Goal: Task Accomplishment & Management: Manage account settings

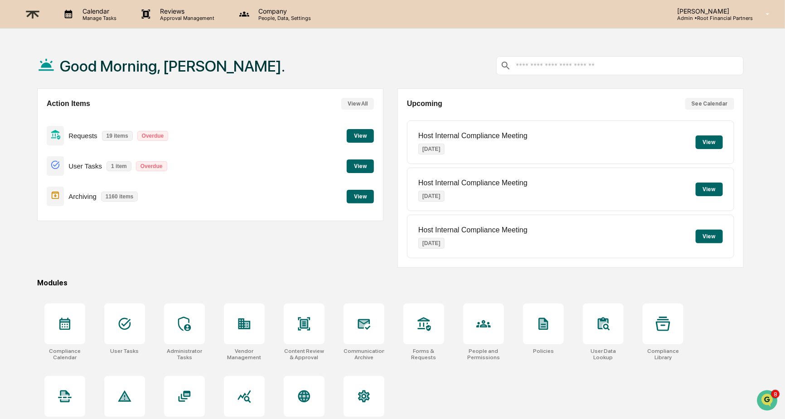
click at [354, 136] on button "View" at bounding box center [360, 136] width 27 height 14
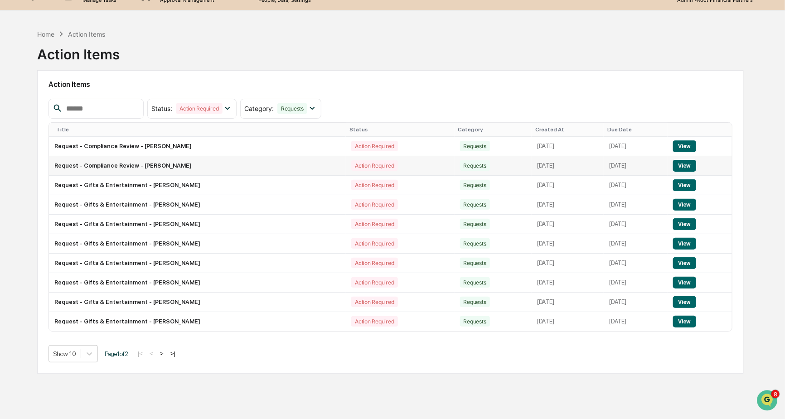
scroll to position [43, 0]
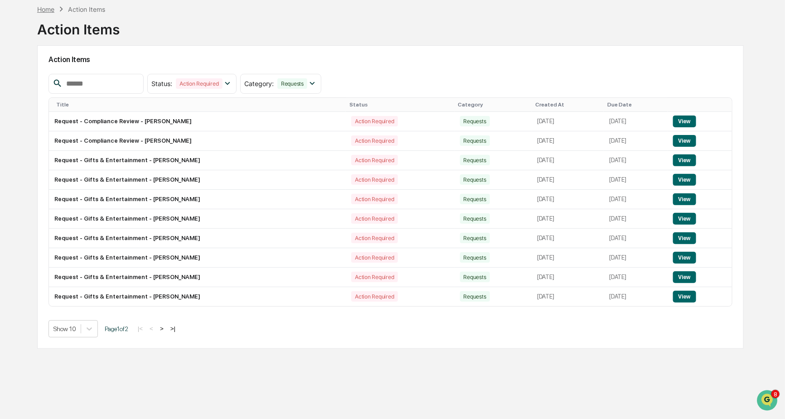
click at [49, 9] on div "Home" at bounding box center [45, 9] width 17 height 8
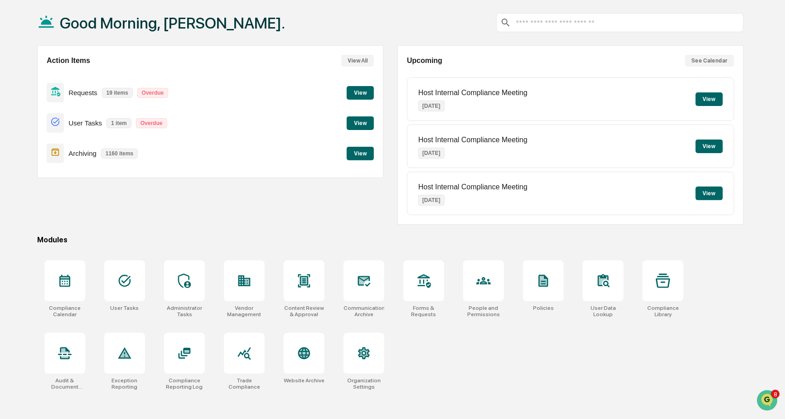
click at [354, 92] on button "View" at bounding box center [360, 93] width 27 height 14
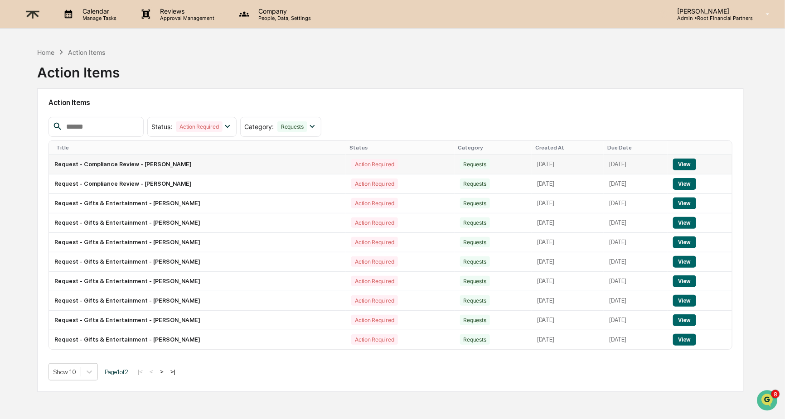
click at [695, 164] on button "View" at bounding box center [684, 165] width 23 height 12
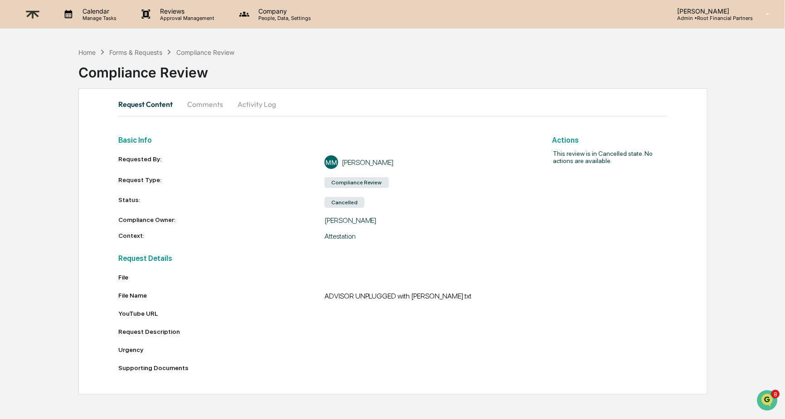
click at [210, 107] on button "Comments" at bounding box center [205, 104] width 50 height 22
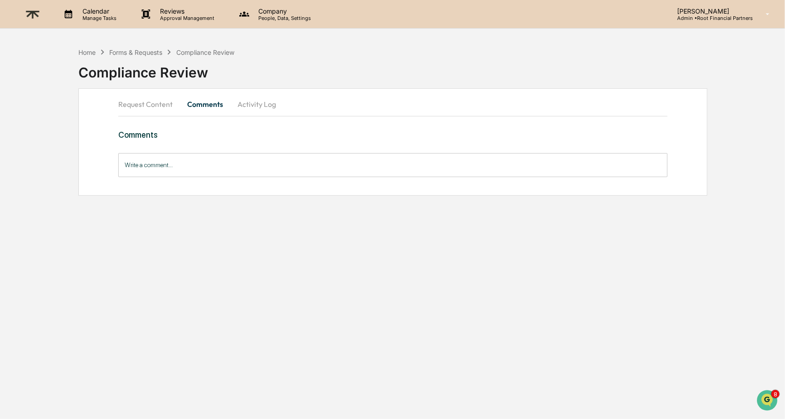
click at [257, 106] on button "Activity Log" at bounding box center [256, 104] width 53 height 22
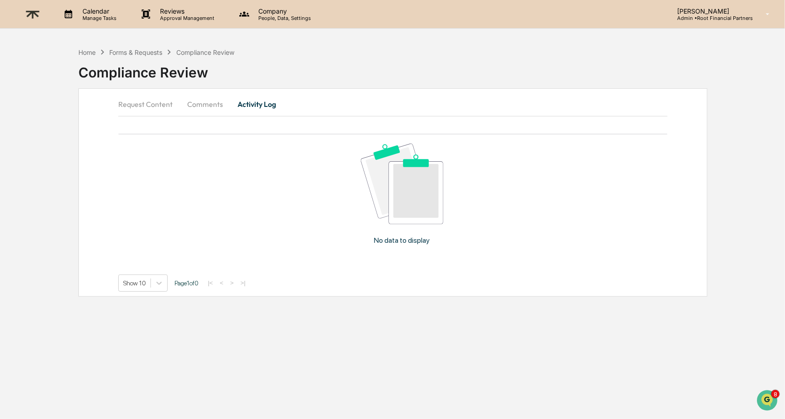
drag, startPoint x: 214, startPoint y: 102, endPoint x: 151, endPoint y: 105, distance: 63.1
click at [213, 102] on button "Comments" at bounding box center [205, 104] width 50 height 22
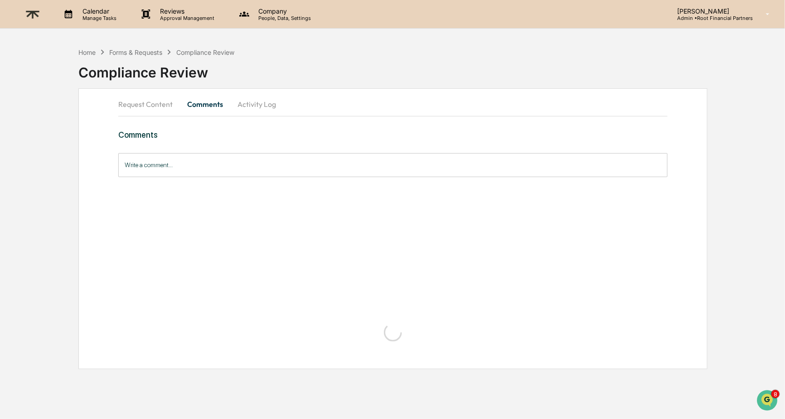
click at [134, 105] on button "Request Content" at bounding box center [149, 104] width 62 height 22
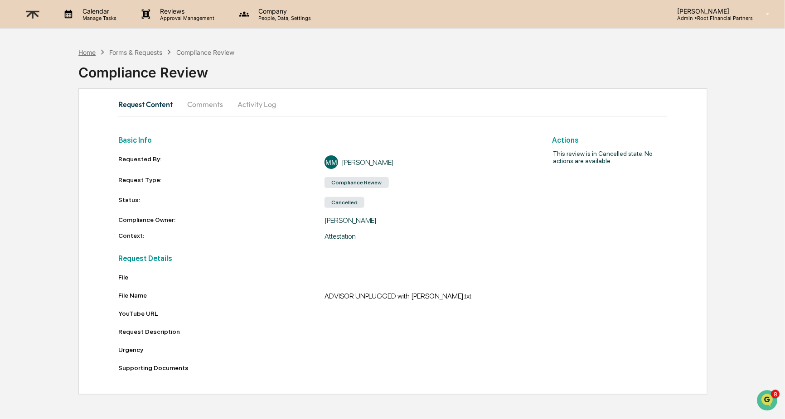
click at [86, 49] on div "Home" at bounding box center [86, 53] width 17 height 8
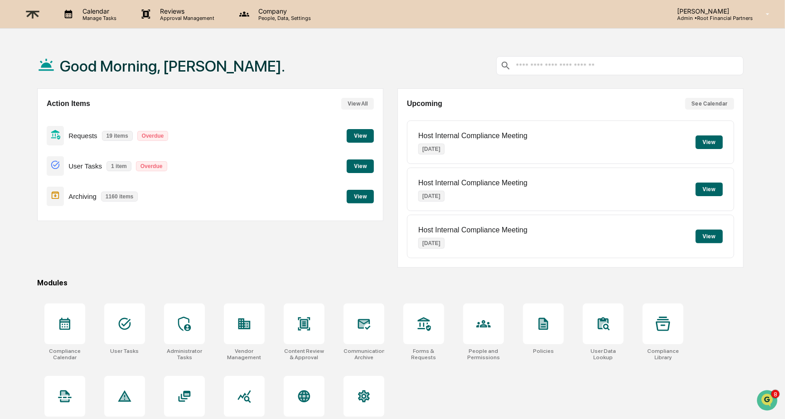
click at [356, 104] on button "View All" at bounding box center [357, 104] width 33 height 12
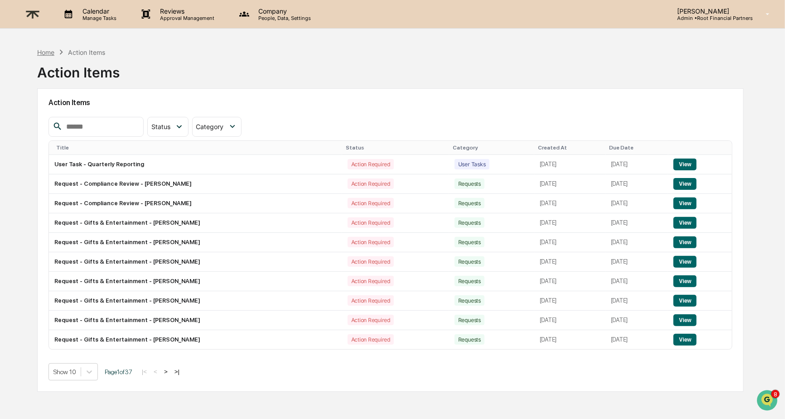
click at [41, 50] on div "Home" at bounding box center [45, 53] width 17 height 8
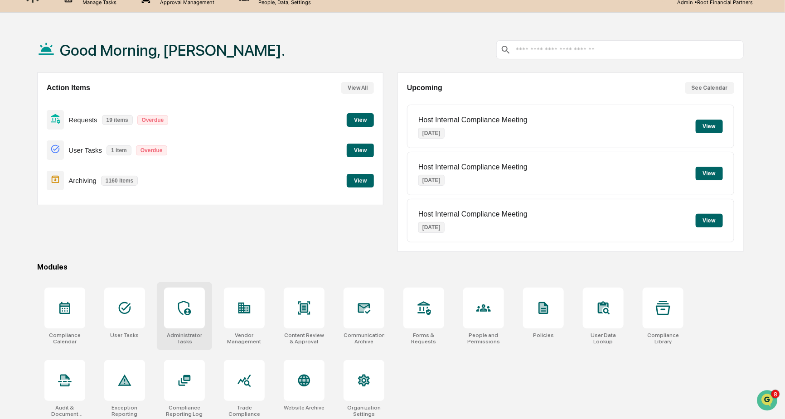
scroll to position [43, 0]
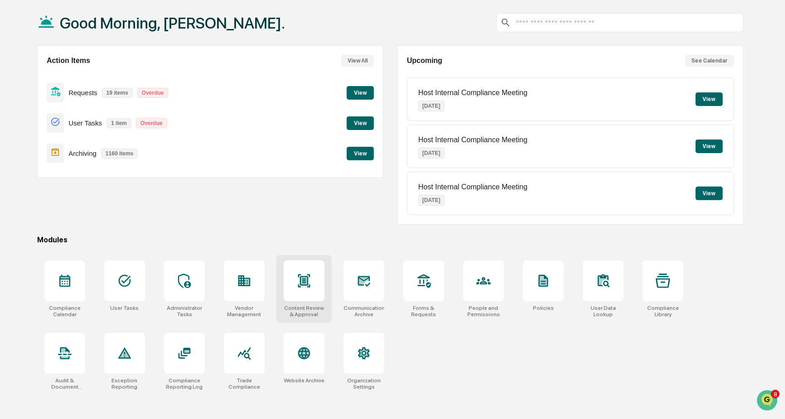
click at [301, 288] on icon at bounding box center [304, 281] width 15 height 15
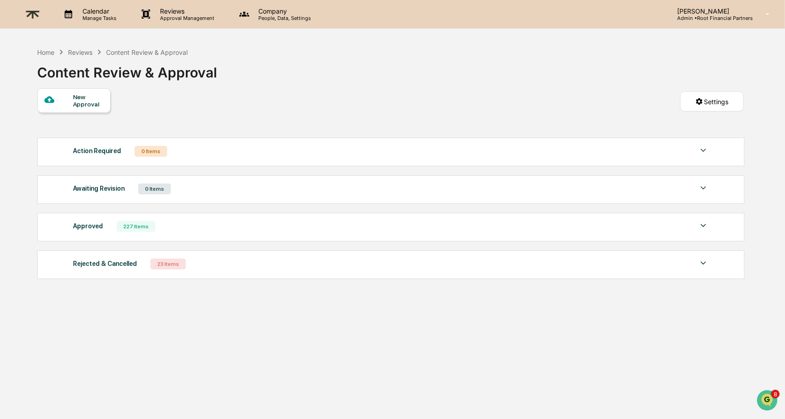
click at [310, 152] on div "Action Required 0 Items" at bounding box center [391, 151] width 636 height 13
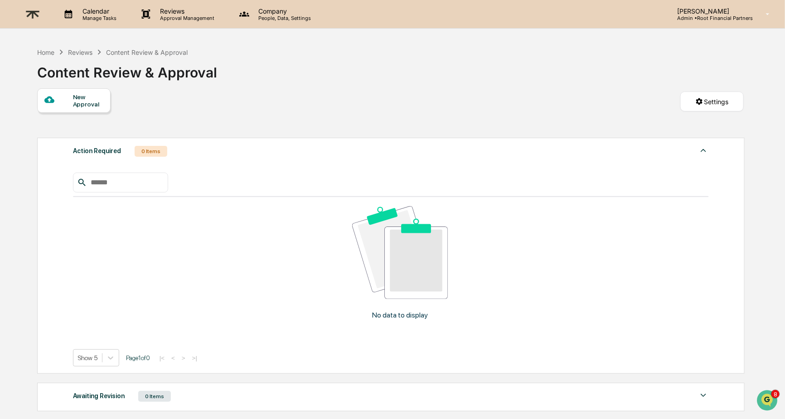
click at [310, 152] on div "Action Required 0 Items" at bounding box center [391, 151] width 636 height 13
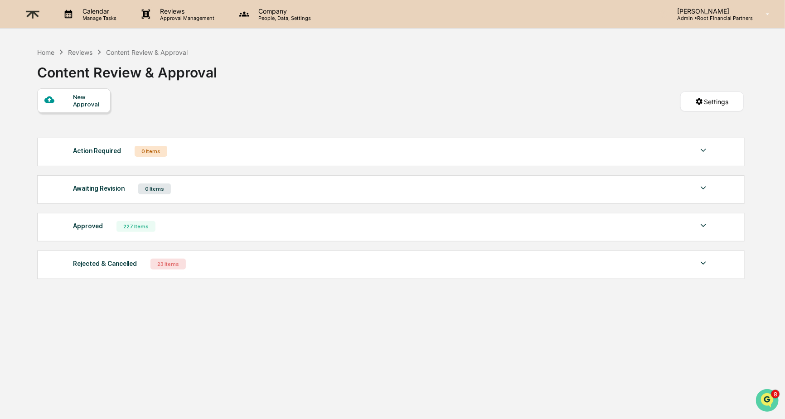
click at [769, 401] on icon "Open customer support" at bounding box center [767, 411] width 23 height 23
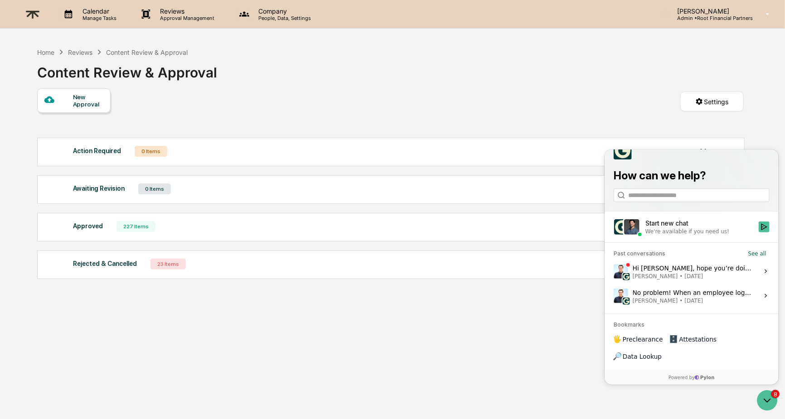
click at [680, 280] on span "[PERSON_NAME] • [DATE]" at bounding box center [692, 275] width 121 height 7
click at [613, 272] on button "View issue" at bounding box center [613, 271] width 0 height 0
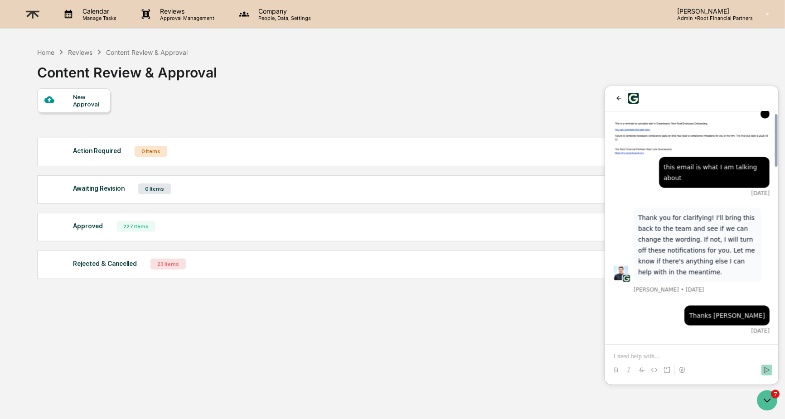
scroll to position [901, 0]
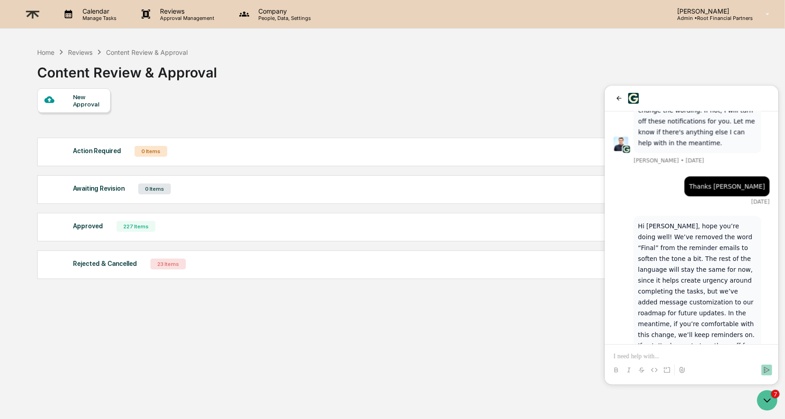
click at [722, 350] on div at bounding box center [691, 362] width 167 height 34
click at [726, 354] on p at bounding box center [691, 356] width 156 height 9
click at [725, 356] on p at bounding box center [691, 356] width 156 height 9
click at [725, 355] on p at bounding box center [691, 356] width 156 height 9
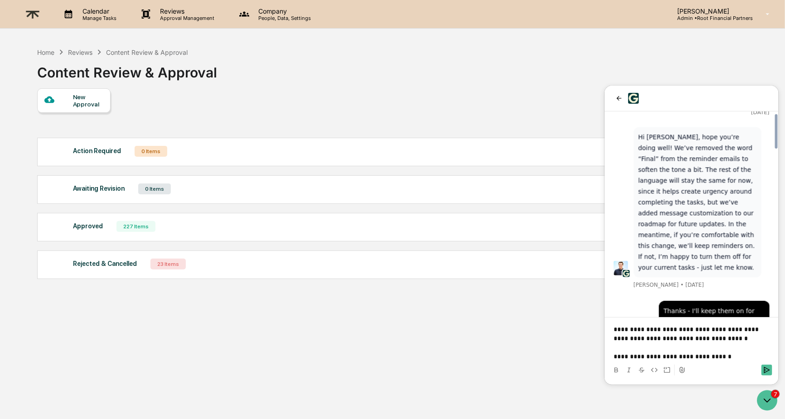
scroll to position [1000, 0]
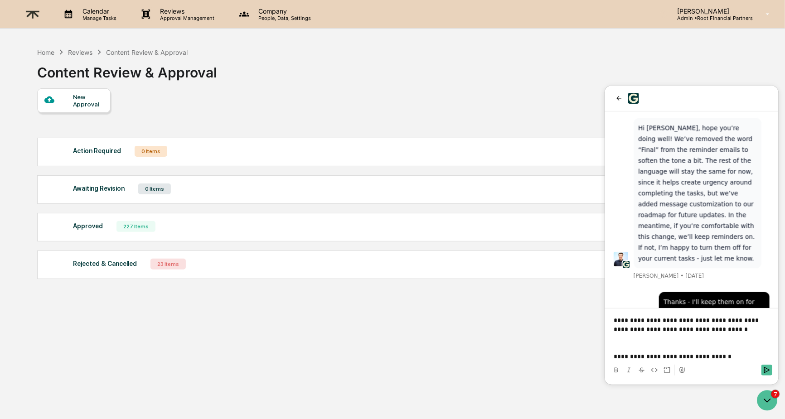
click at [732, 329] on p "**********" at bounding box center [691, 325] width 156 height 18
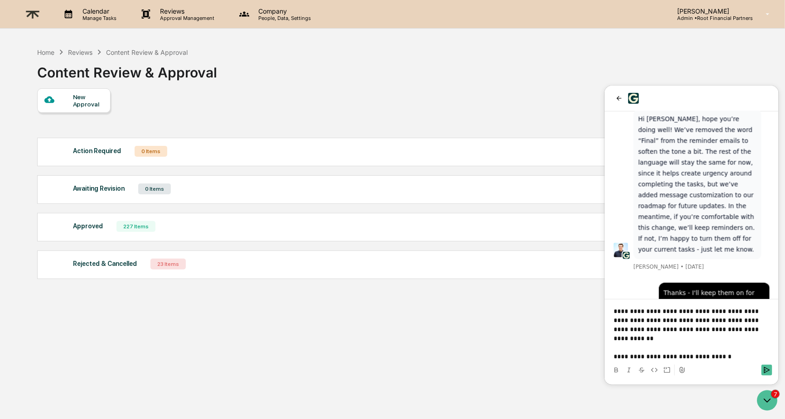
click at [80, 51] on div "Reviews" at bounding box center [80, 53] width 24 height 8
click at [79, 49] on div "Reviews" at bounding box center [80, 53] width 24 height 8
click at [44, 54] on div "Home" at bounding box center [45, 53] width 17 height 8
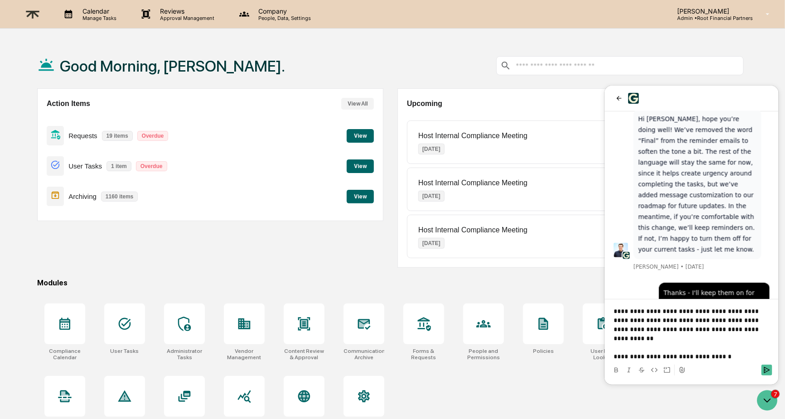
click at [362, 131] on button "View" at bounding box center [360, 136] width 27 height 14
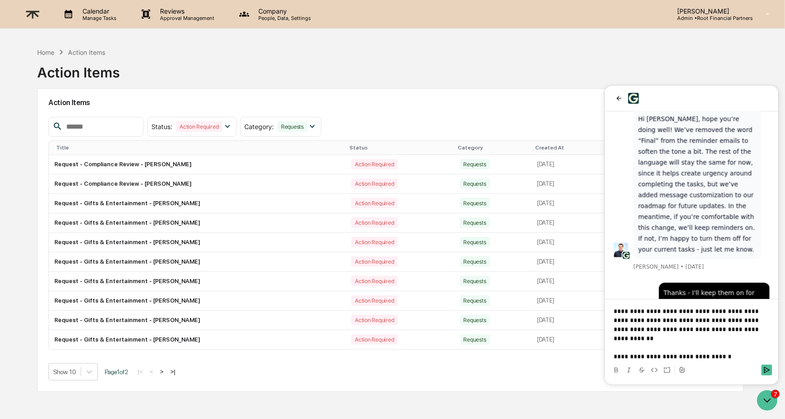
click at [752, 329] on p "**********" at bounding box center [691, 319] width 156 height 27
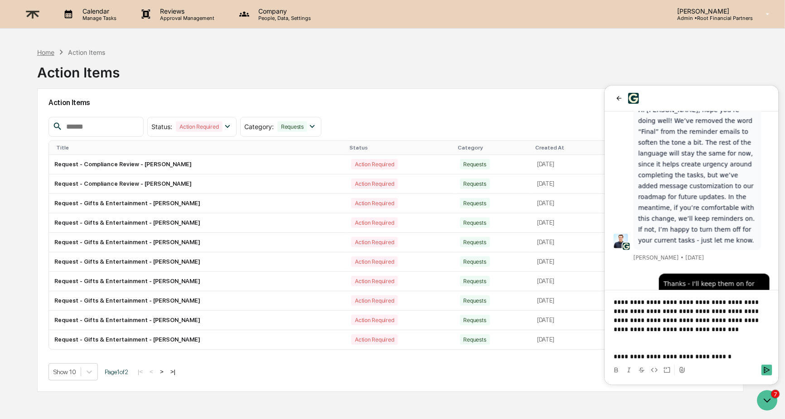
click at [41, 52] on div "Home" at bounding box center [45, 53] width 17 height 8
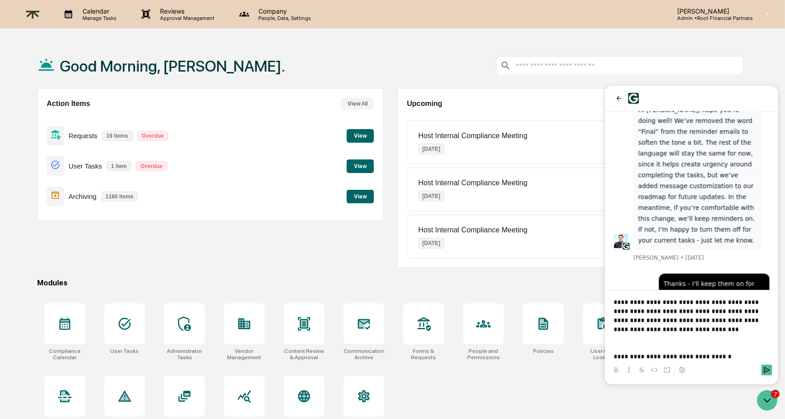
drag, startPoint x: 627, startPoint y: 329, endPoint x: 672, endPoint y: 330, distance: 44.9
click at [672, 330] on p "**********" at bounding box center [691, 315] width 156 height 36
drag, startPoint x: 672, startPoint y: 330, endPoint x: 627, endPoint y: 328, distance: 44.9
click at [626, 327] on p "**********" at bounding box center [691, 315] width 156 height 36
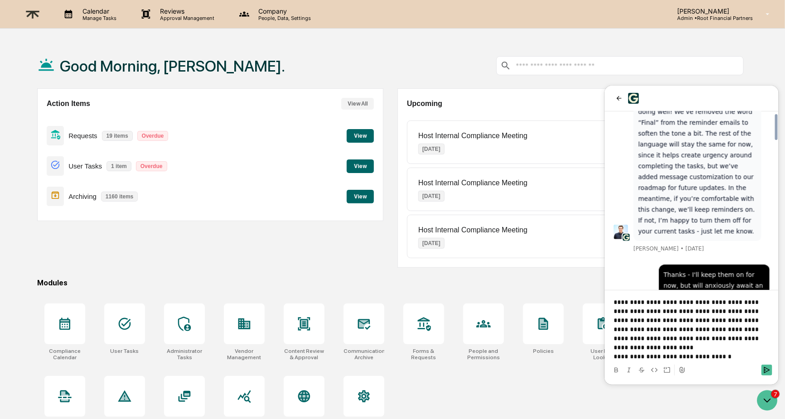
scroll to position [1018, 0]
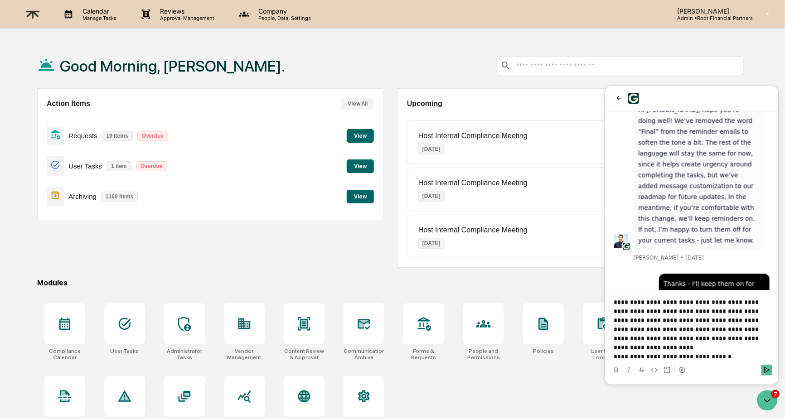
click at [633, 338] on p "**********" at bounding box center [691, 319] width 156 height 45
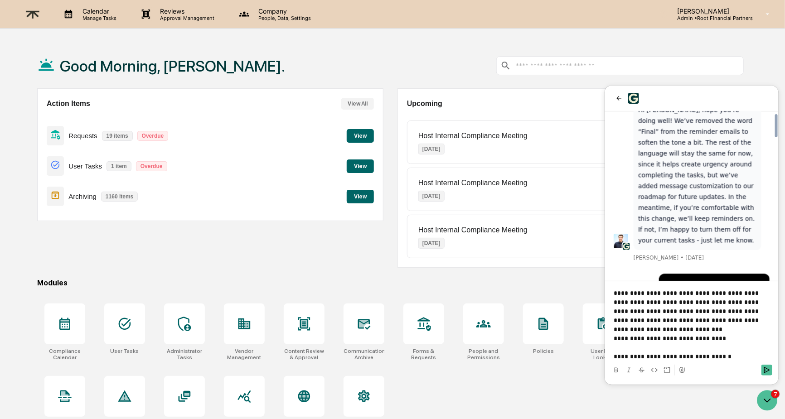
scroll to position [1036, 0]
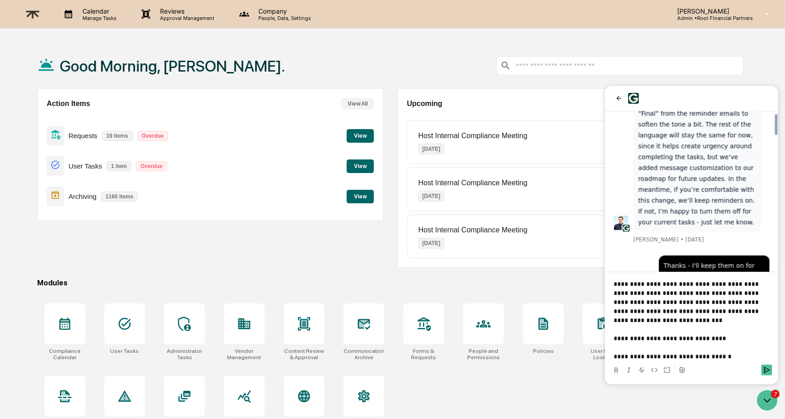
click at [675, 356] on p "**********" at bounding box center [691, 356] width 156 height 9
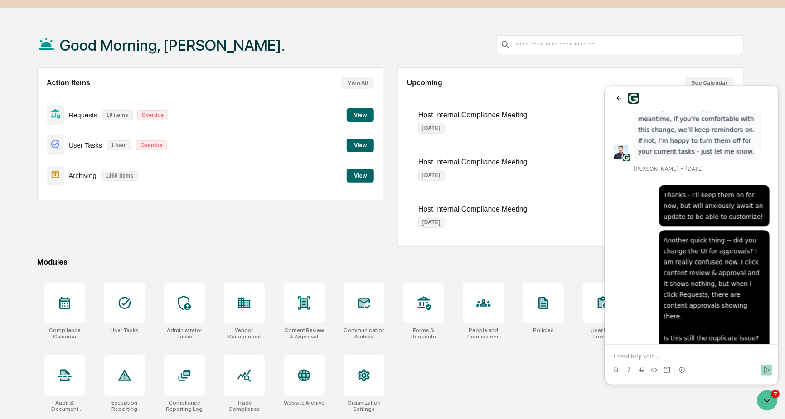
scroll to position [43, 0]
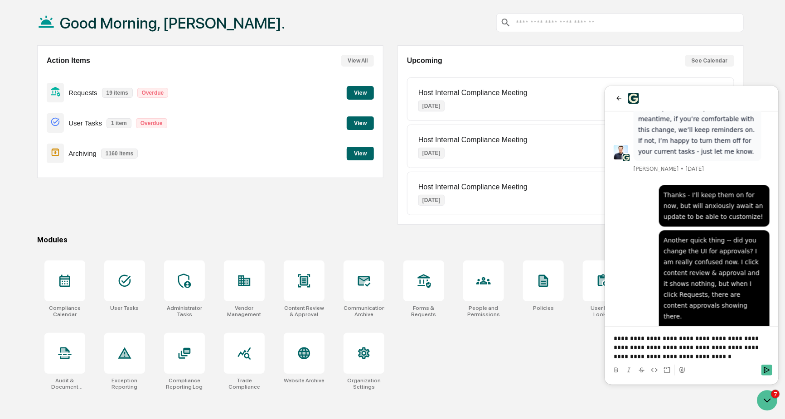
click at [718, 344] on p "**********" at bounding box center [691, 347] width 156 height 27
click at [628, 357] on p "**********" at bounding box center [691, 343] width 156 height 36
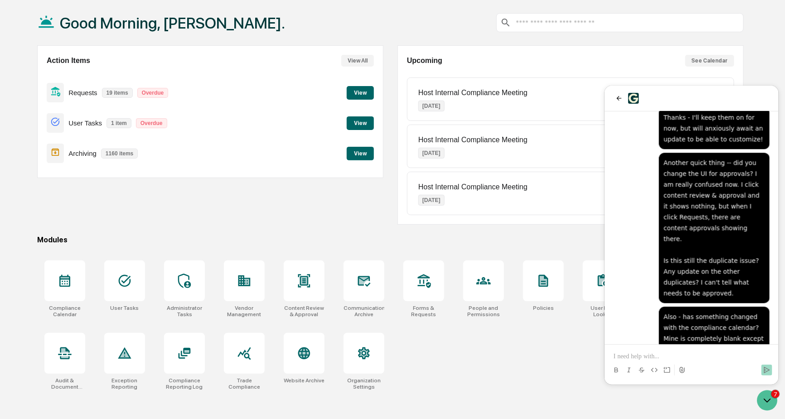
click at [546, 343] on div "Compliance Calendar User Tasks Administrator Tasks Vendor Management Content Re…" at bounding box center [390, 325] width 707 height 141
click at [116, 352] on div at bounding box center [124, 353] width 41 height 41
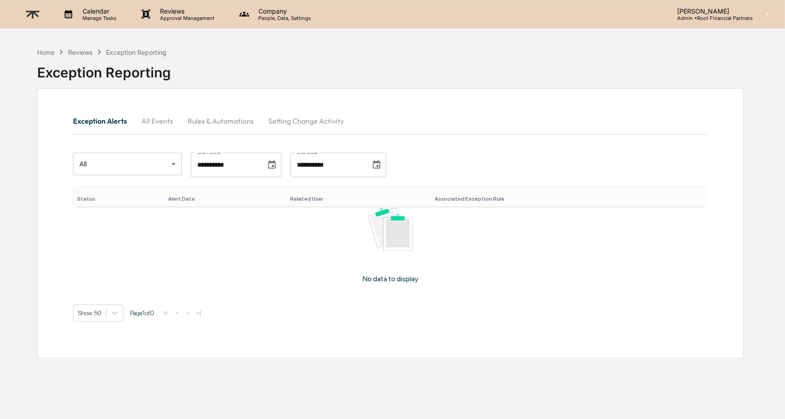
click at [158, 116] on button "All Events" at bounding box center [157, 121] width 46 height 22
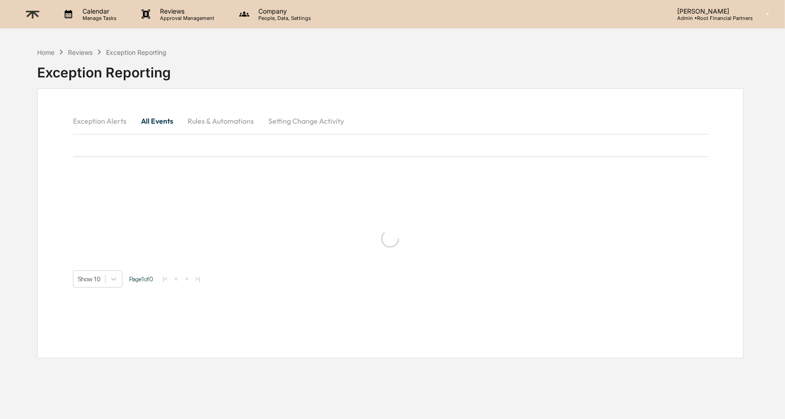
click at [235, 121] on button "Rules & Automations" at bounding box center [220, 121] width 81 height 22
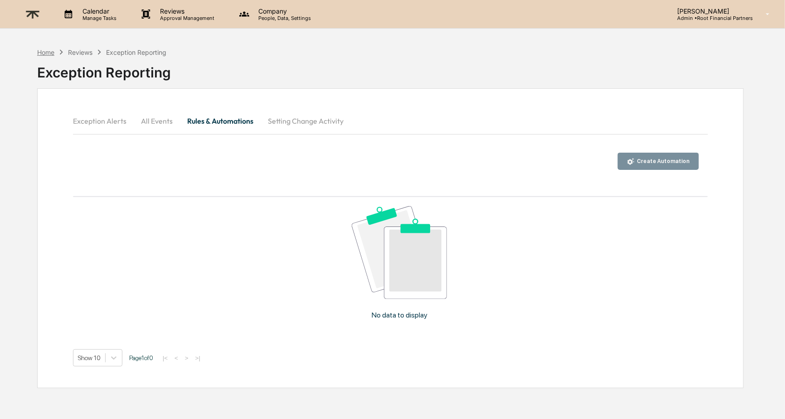
click at [41, 52] on div "Home" at bounding box center [45, 53] width 17 height 8
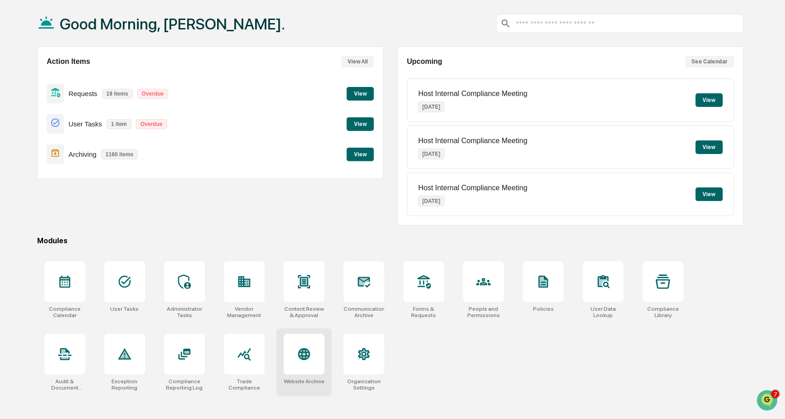
scroll to position [43, 0]
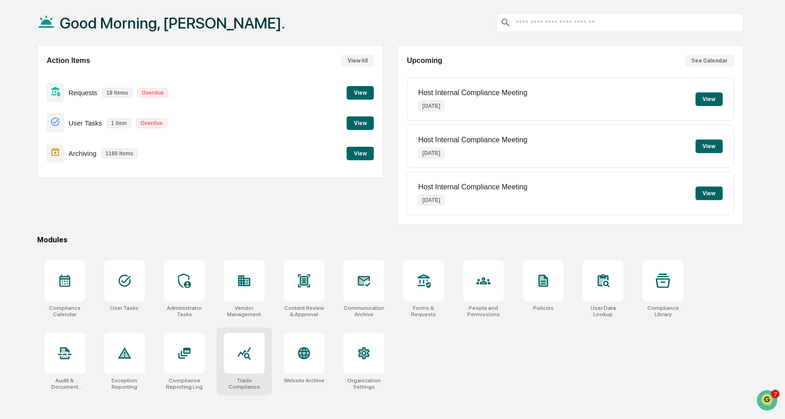
click at [239, 358] on icon at bounding box center [244, 354] width 13 height 13
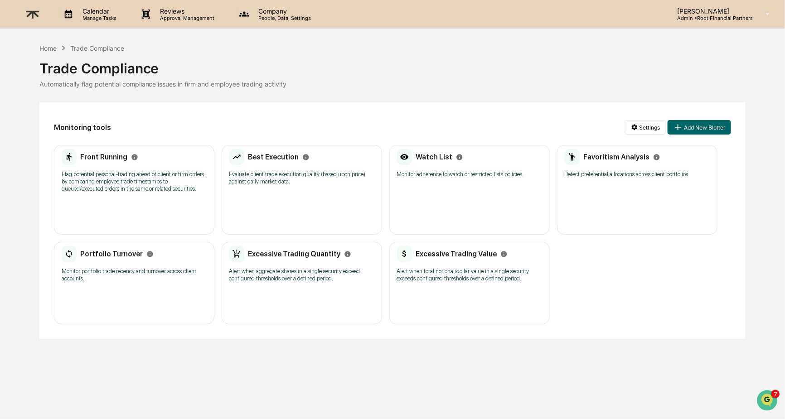
click at [135, 199] on div "Front Running Flag potential personal-trading ahead of client or firm orders by…" at bounding box center [134, 173] width 145 height 49
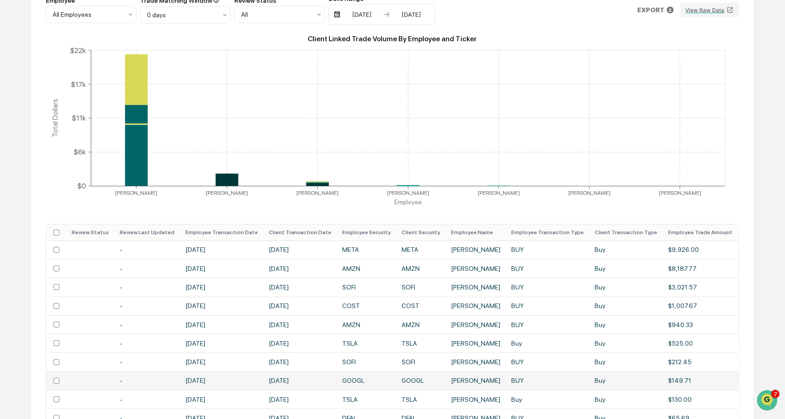
scroll to position [130, 0]
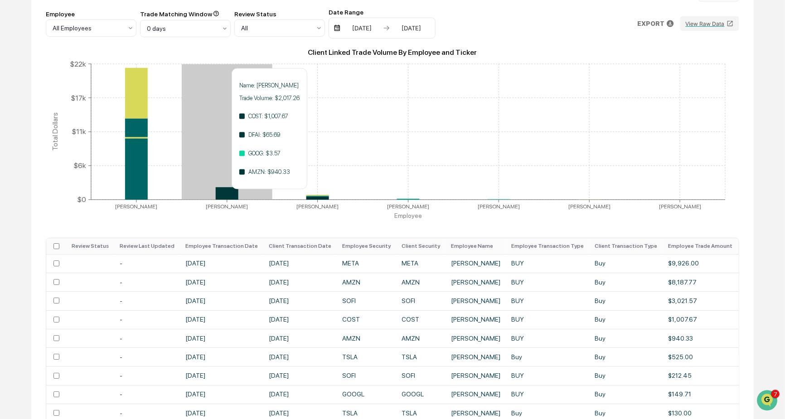
click at [223, 194] on icon at bounding box center [227, 197] width 23 height 6
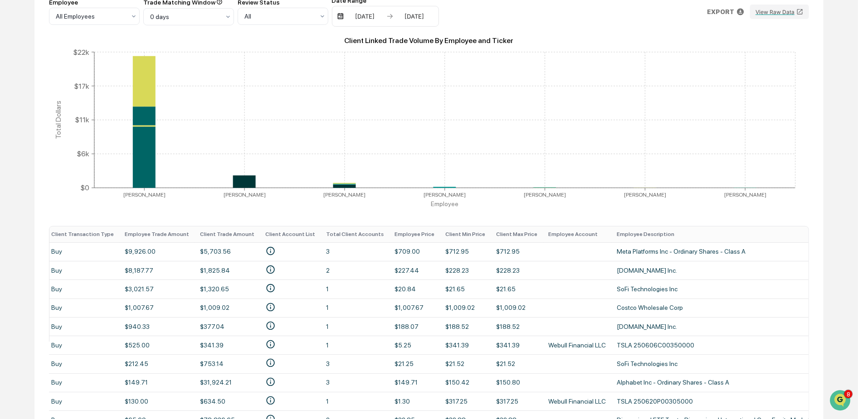
scroll to position [202, 0]
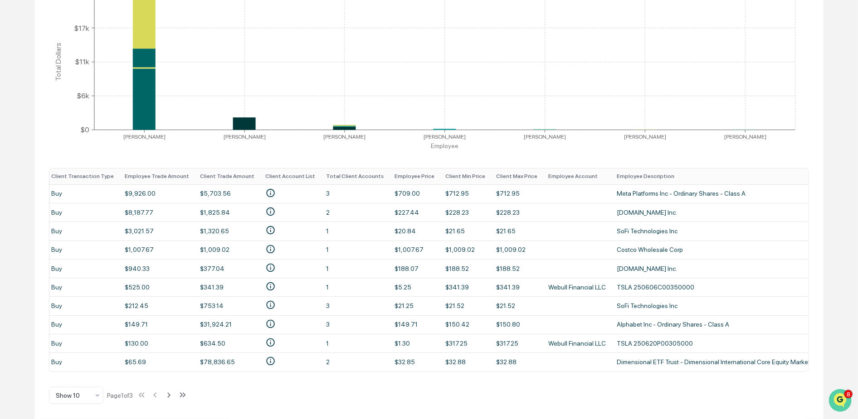
click at [785, 396] on img "Open customer support" at bounding box center [839, 400] width 23 height 18
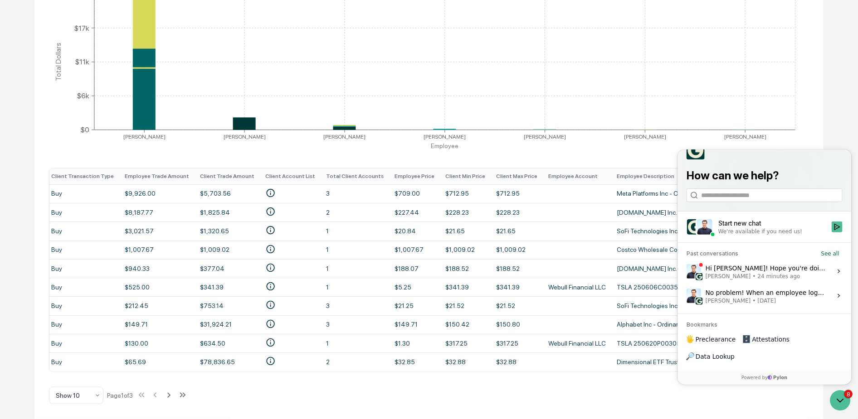
click at [755, 280] on div "Hi Alex! Hope you're doing well. Thanks for getting back to us. For approvals, …" at bounding box center [765, 270] width 121 height 17
click at [686, 272] on button "View issue" at bounding box center [685, 271] width 0 height 0
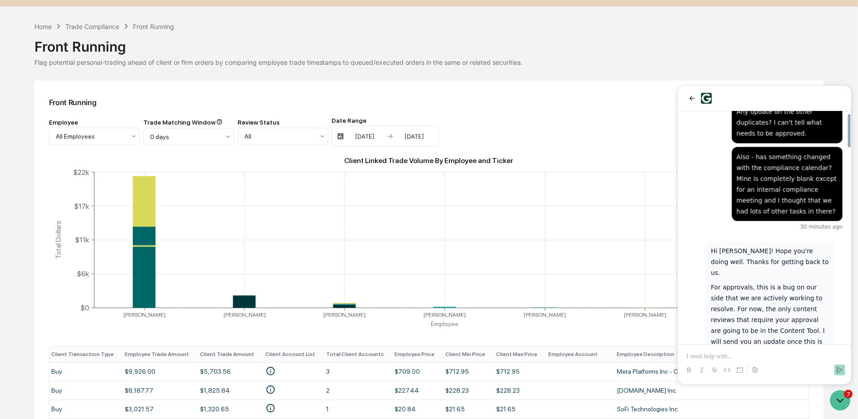
scroll to position [0, 0]
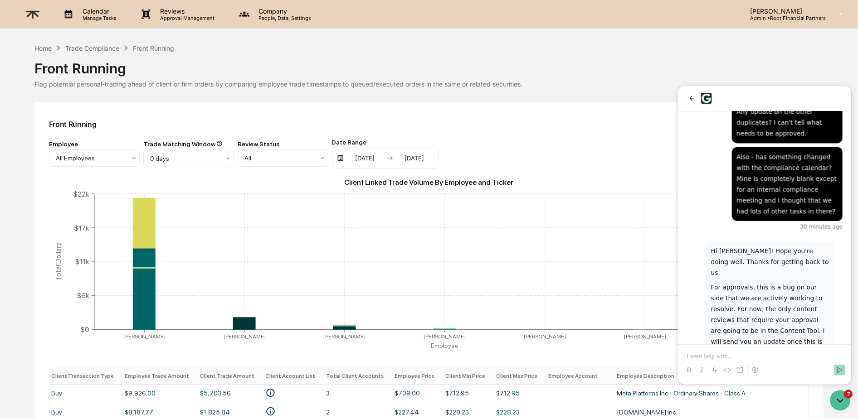
click at [785, 17] on p "Admin • Root Financial Partners" at bounding box center [784, 18] width 83 height 6
click at [785, 52] on li "Organization Settings" at bounding box center [786, 57] width 127 height 17
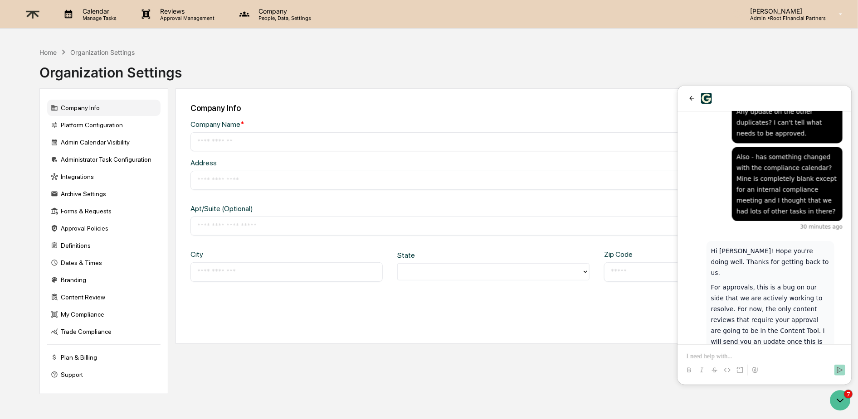
type input "**********"
type input "*********"
type input "*****"
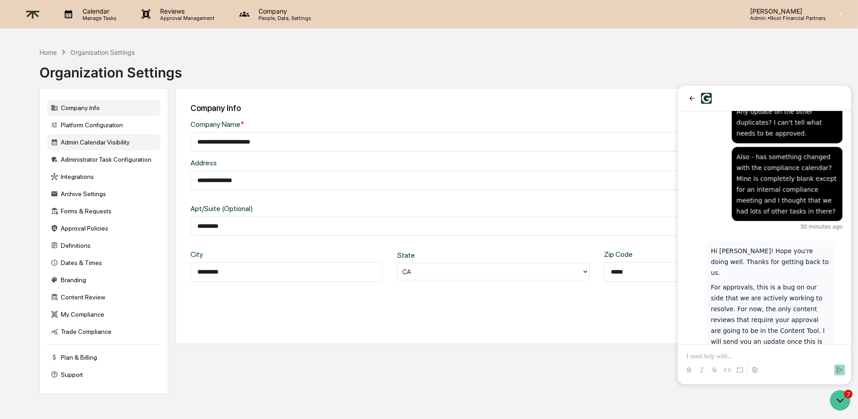
click at [95, 143] on div "Admin Calendar Visibility" at bounding box center [103, 142] width 113 height 16
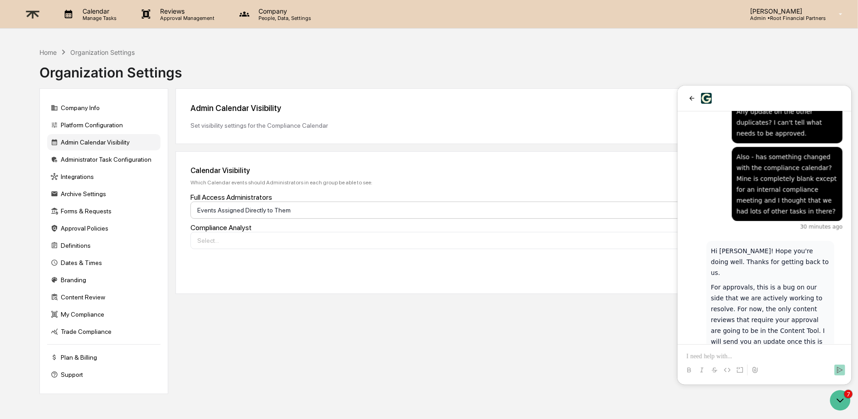
click at [352, 209] on div at bounding box center [489, 210] width 585 height 9
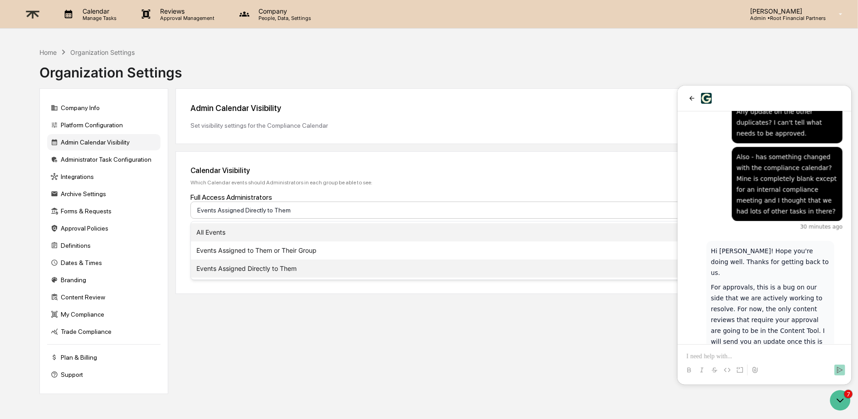
click at [344, 228] on div "All Events" at bounding box center [493, 232] width 605 height 18
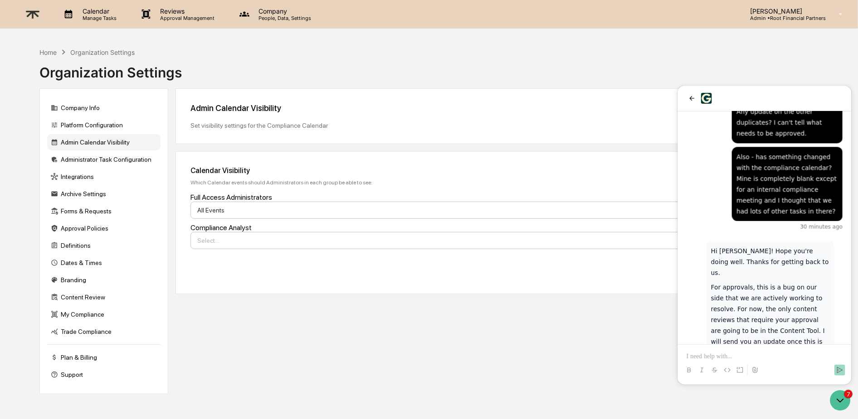
click at [325, 240] on div at bounding box center [489, 240] width 585 height 9
click at [334, 298] on div "Events Assigned Directly to Them" at bounding box center [493, 299] width 605 height 18
click at [785, 400] on icon "Open customer support" at bounding box center [839, 400] width 7 height 3
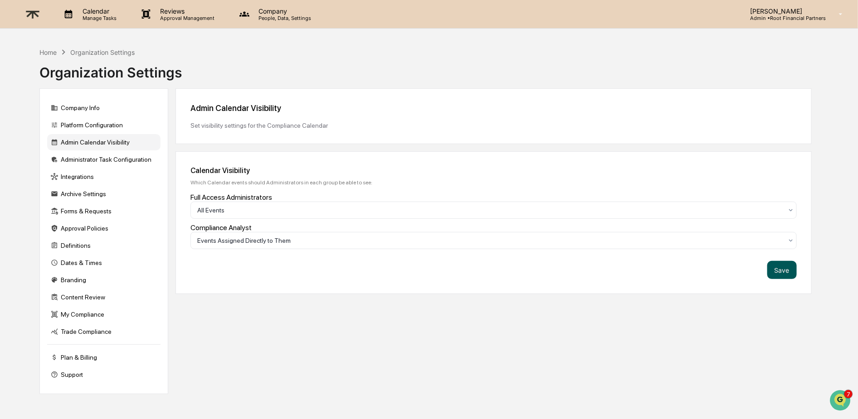
click at [785, 273] on button "Save" at bounding box center [781, 270] width 29 height 18
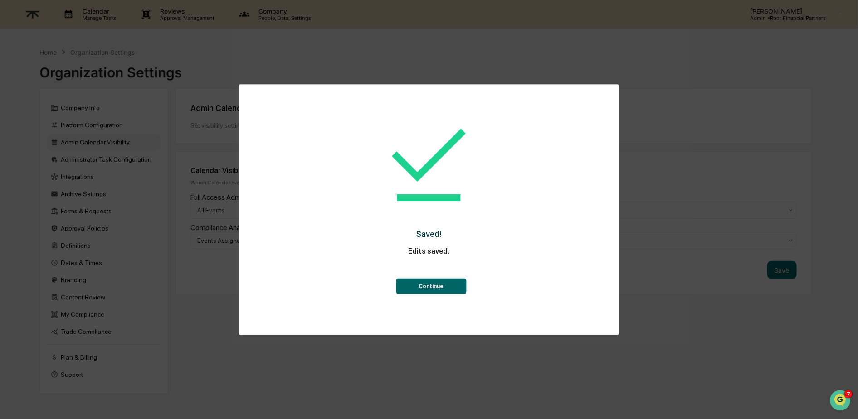
click at [426, 286] on button "Continue" at bounding box center [431, 286] width 70 height 15
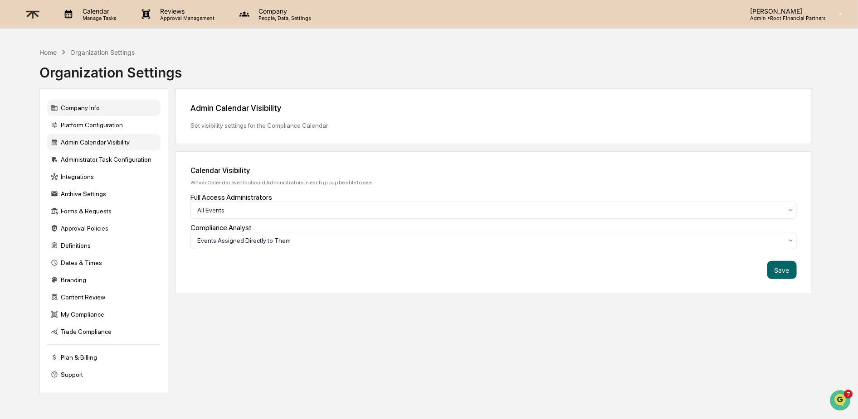
click at [91, 107] on div "Company Info" at bounding box center [103, 108] width 113 height 16
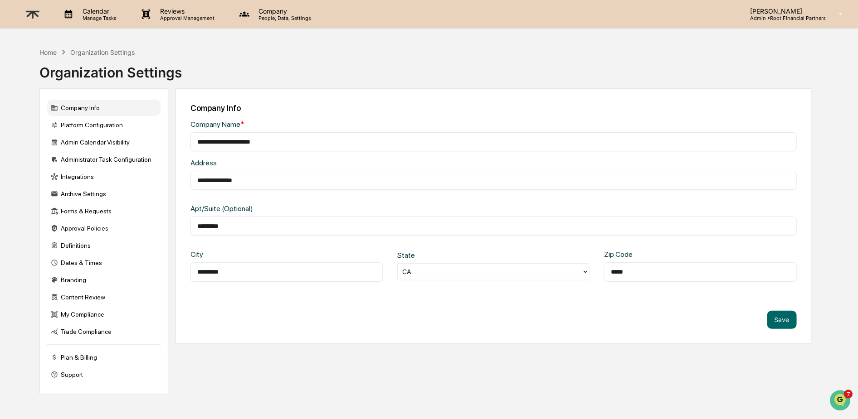
click at [286, 7] on p "Company" at bounding box center [283, 11] width 64 height 8
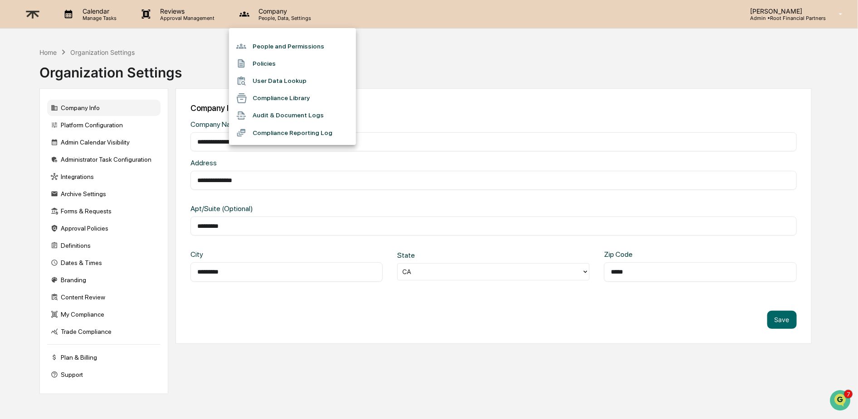
click at [293, 47] on li "People and Permissions" at bounding box center [292, 46] width 127 height 17
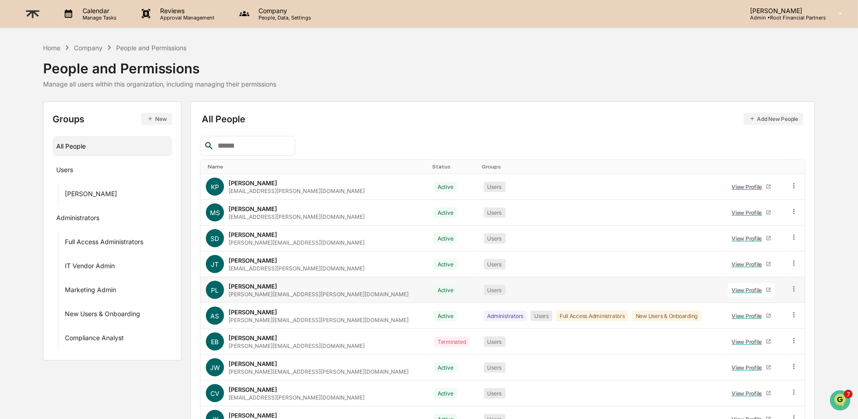
scroll to position [55, 0]
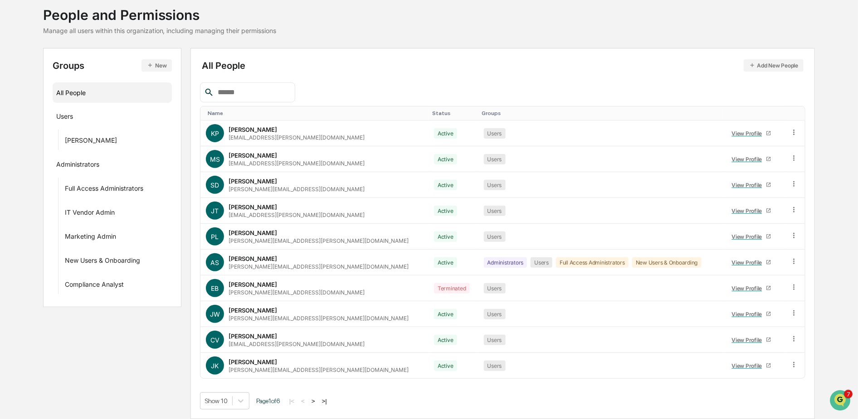
click at [318, 401] on button ">" at bounding box center [313, 402] width 9 height 8
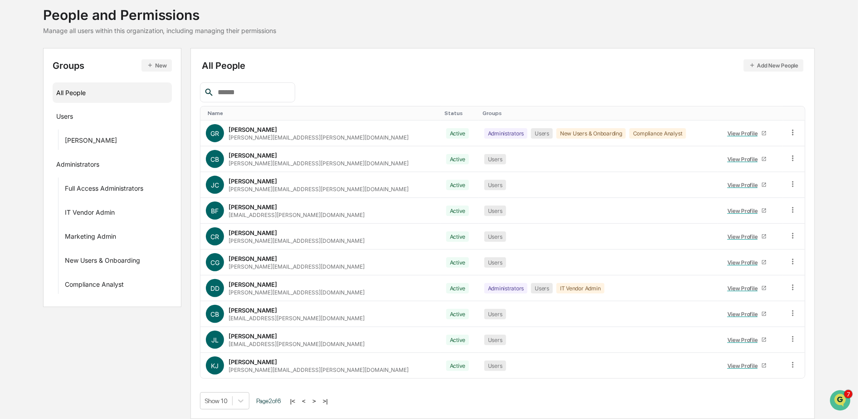
click at [330, 401] on button ">|" at bounding box center [325, 402] width 10 height 8
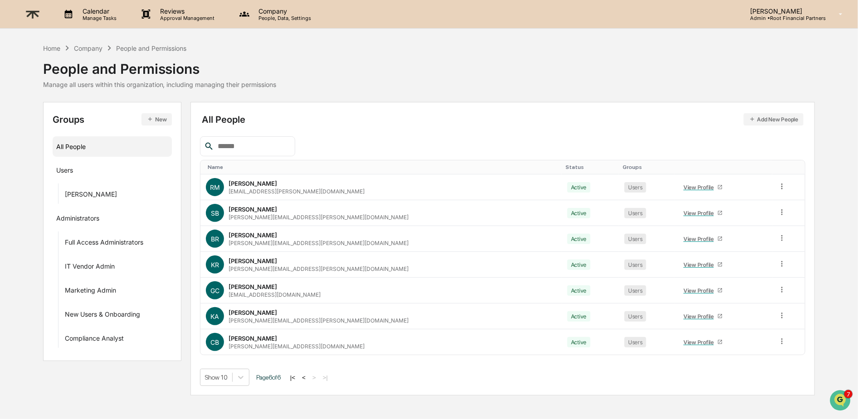
scroll to position [0, 0]
click at [30, 10] on img at bounding box center [33, 14] width 22 height 22
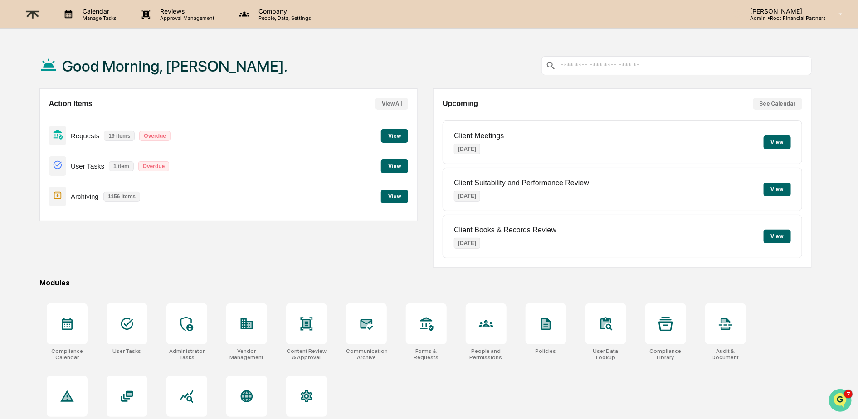
click at [785, 398] on img "Open customer support" at bounding box center [839, 400] width 23 height 18
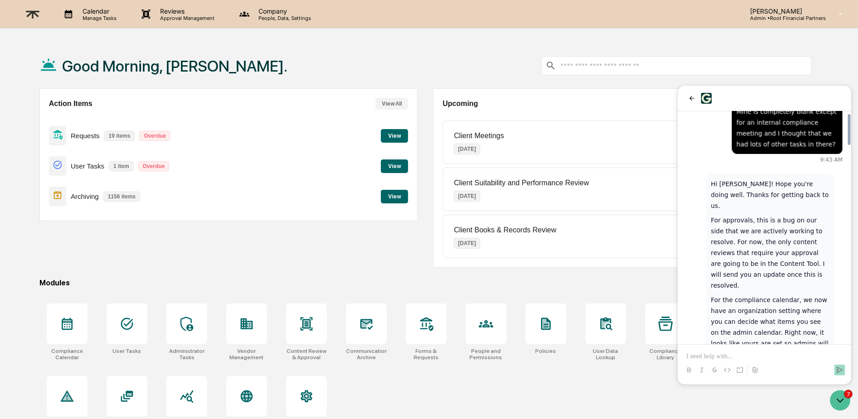
scroll to position [1497, 0]
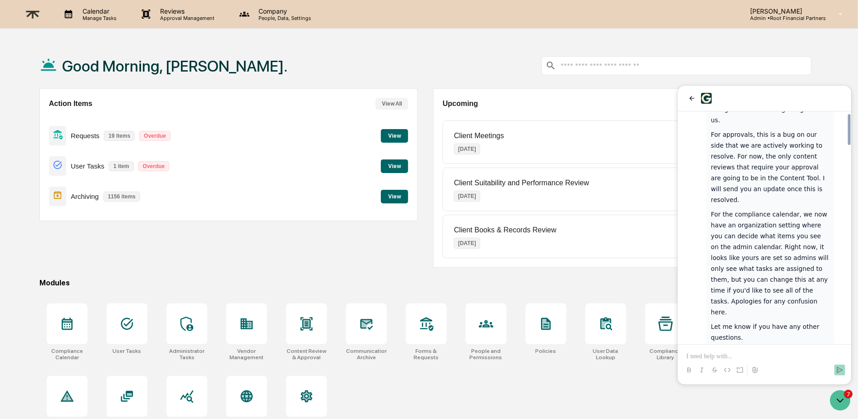
click at [752, 360] on p at bounding box center [764, 356] width 156 height 9
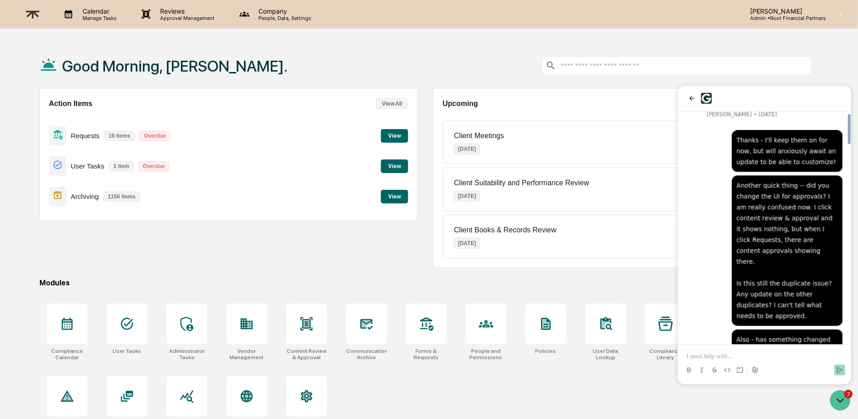
scroll to position [1537, 0]
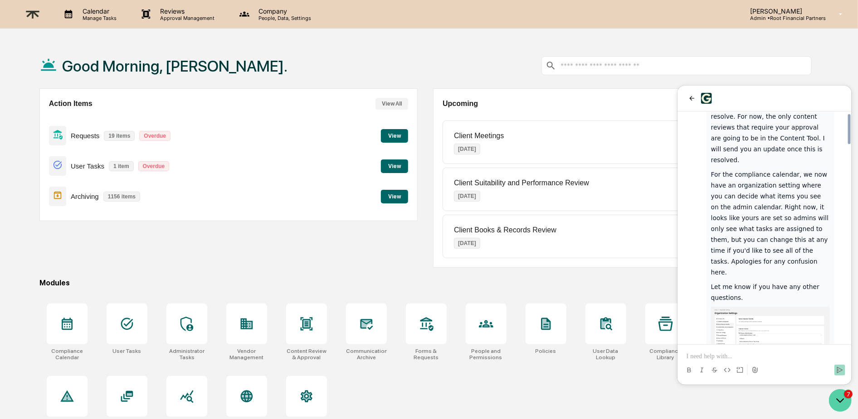
click at [785, 395] on icon "Open customer support" at bounding box center [839, 400] width 23 height 23
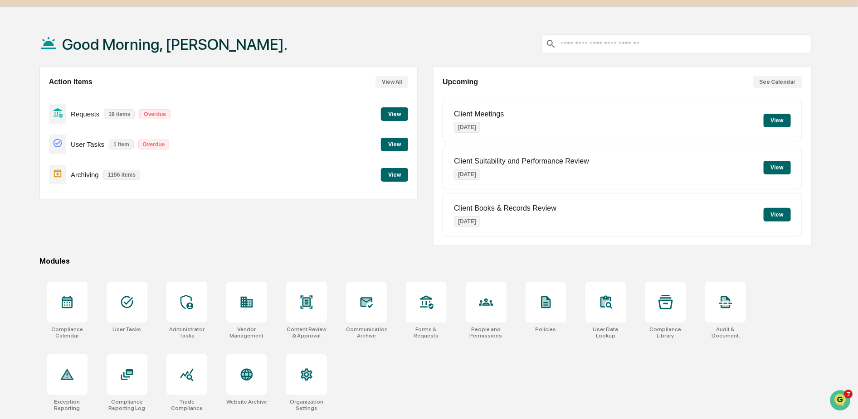
scroll to position [43, 0]
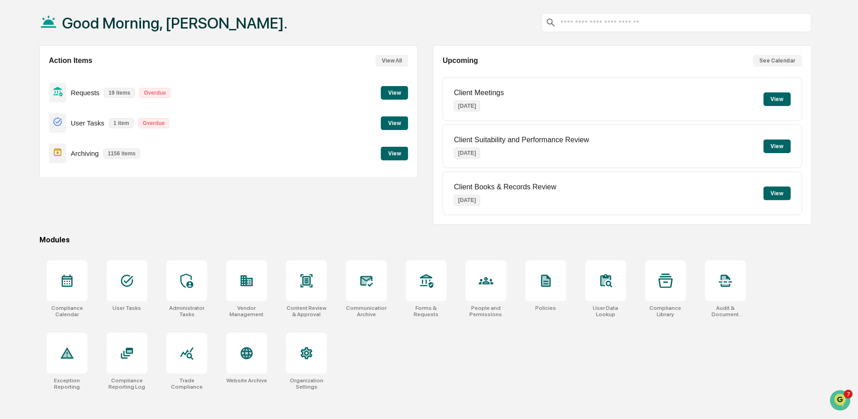
click at [395, 152] on button "View" at bounding box center [394, 154] width 27 height 14
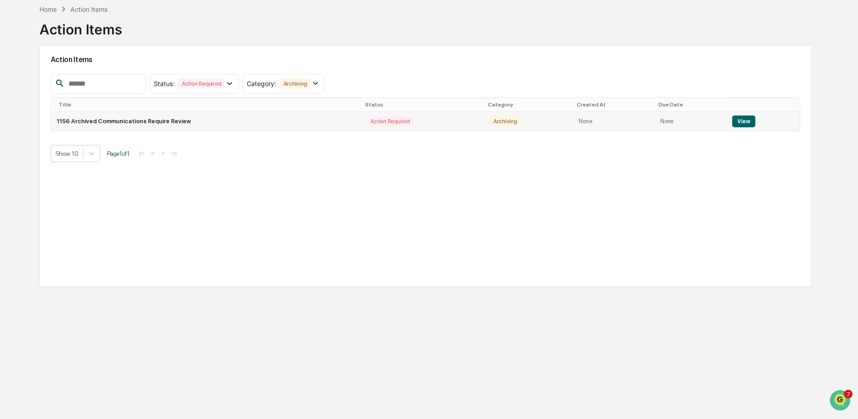
click at [744, 117] on button "View" at bounding box center [743, 122] width 23 height 12
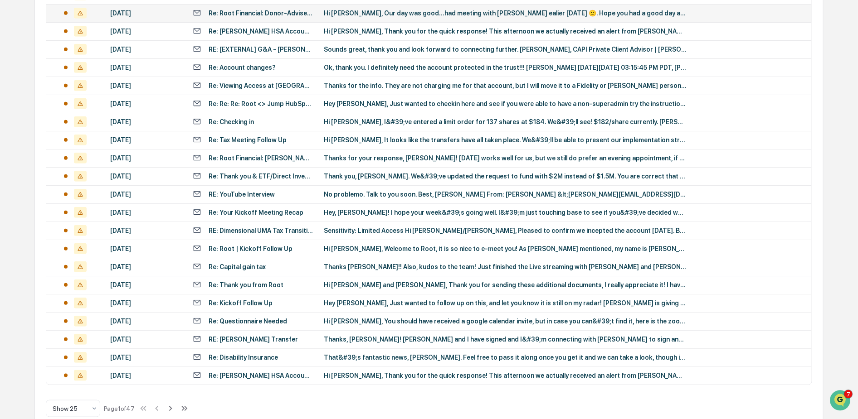
scroll to position [294, 0]
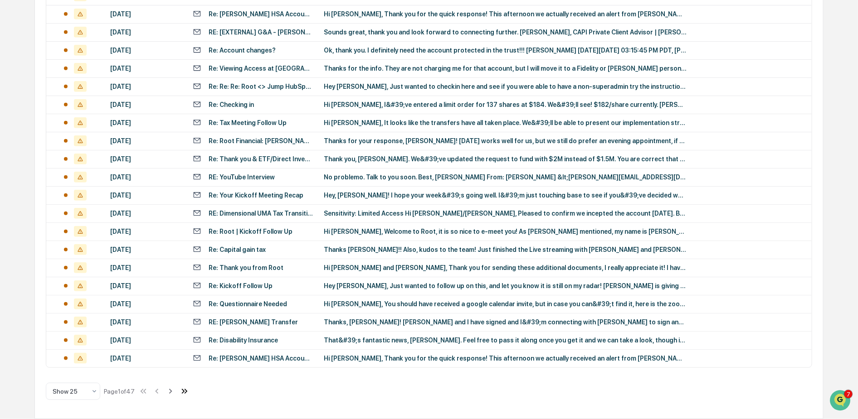
click at [189, 390] on icon at bounding box center [185, 392] width 10 height 10
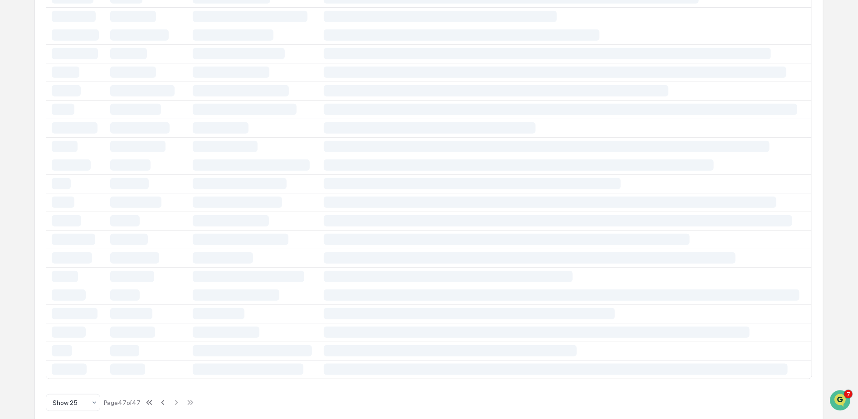
scroll to position [0, 0]
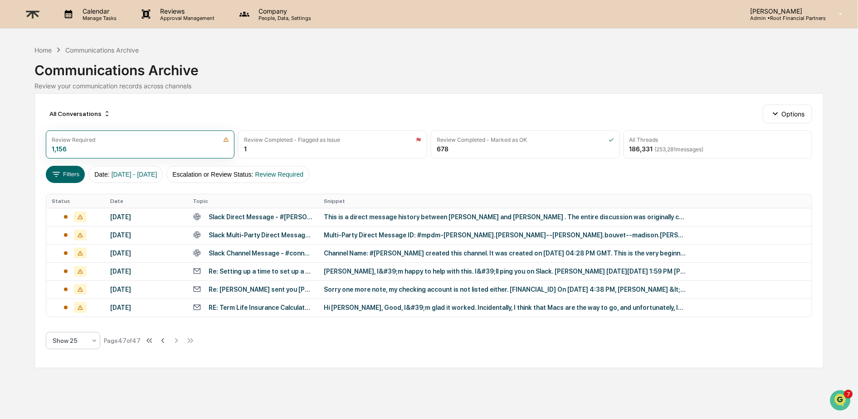
click at [67, 341] on div at bounding box center [70, 340] width 34 height 9
click at [79, 403] on div "Show 100" at bounding box center [72, 406] width 53 height 18
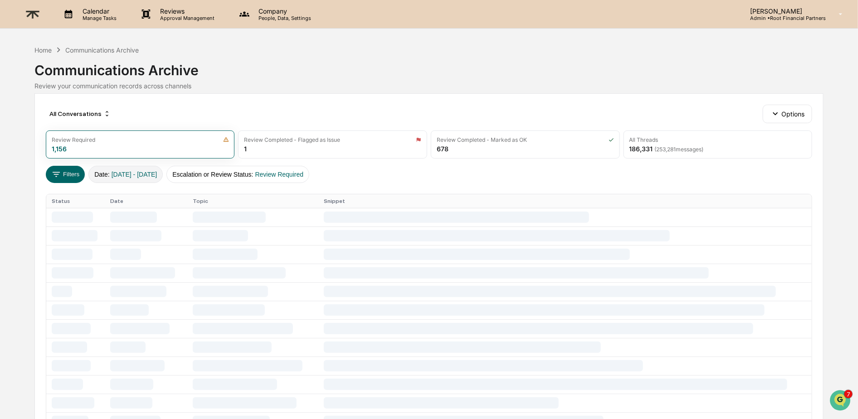
click at [142, 174] on span "01[DATE] 12[DATE]" at bounding box center [135, 174] width 46 height 7
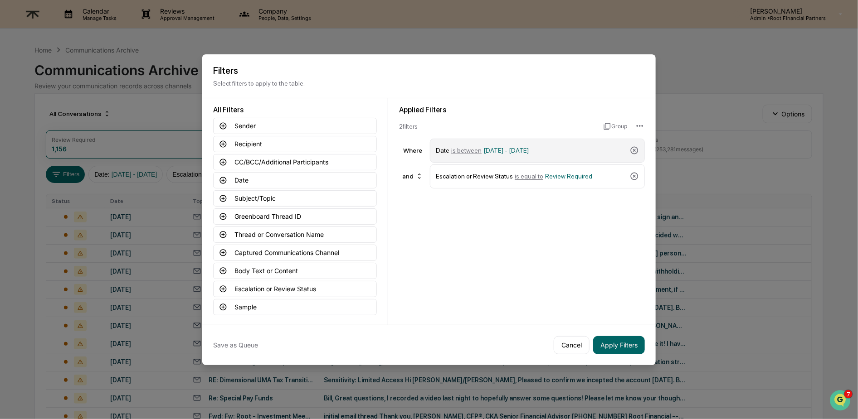
click at [573, 149] on div "Date is between 01/01/2024 - 12/31/2025" at bounding box center [531, 151] width 190 height 16
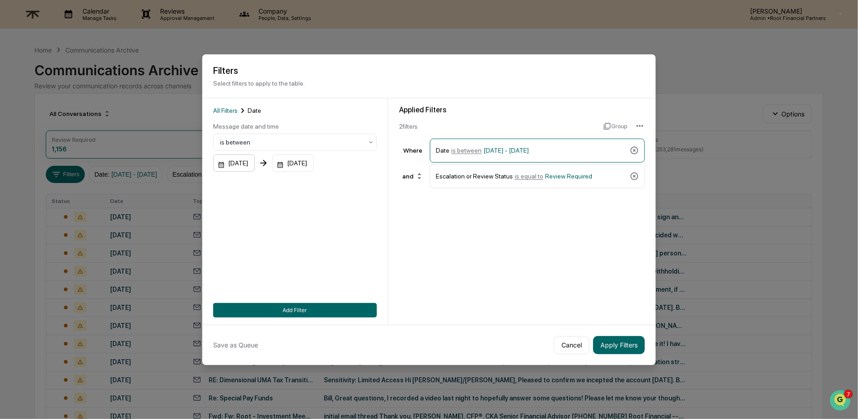
click at [237, 161] on div "01/01/2024" at bounding box center [234, 163] width 42 height 17
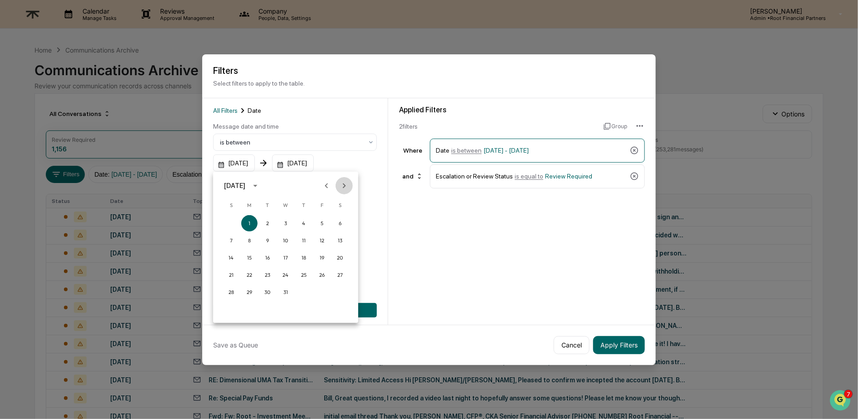
click at [344, 184] on icon "Next month" at bounding box center [344, 186] width 10 height 10
click at [325, 182] on icon "Previous month" at bounding box center [326, 186] width 10 height 10
click at [340, 184] on icon "Next month" at bounding box center [344, 186] width 10 height 10
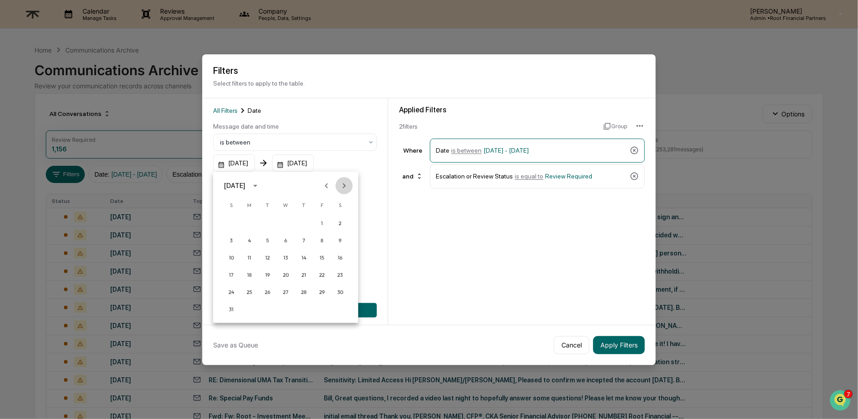
click at [340, 184] on icon "Next month" at bounding box center [344, 186] width 10 height 10
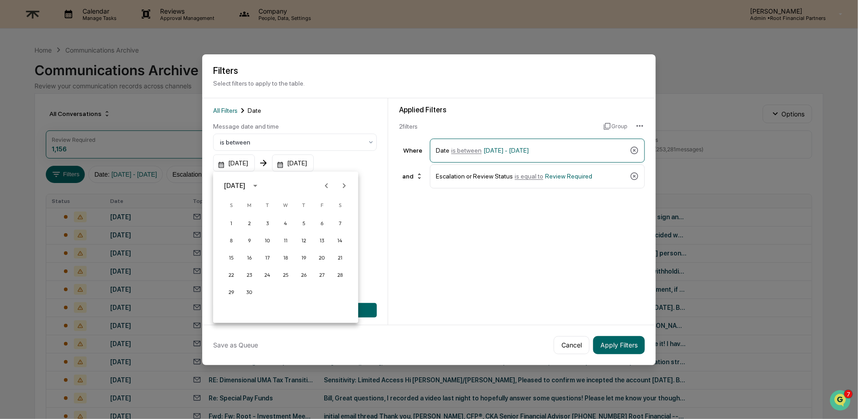
click at [325, 184] on icon "Previous month" at bounding box center [326, 186] width 10 height 10
click at [344, 185] on icon "Next month" at bounding box center [344, 185] width 3 height 5
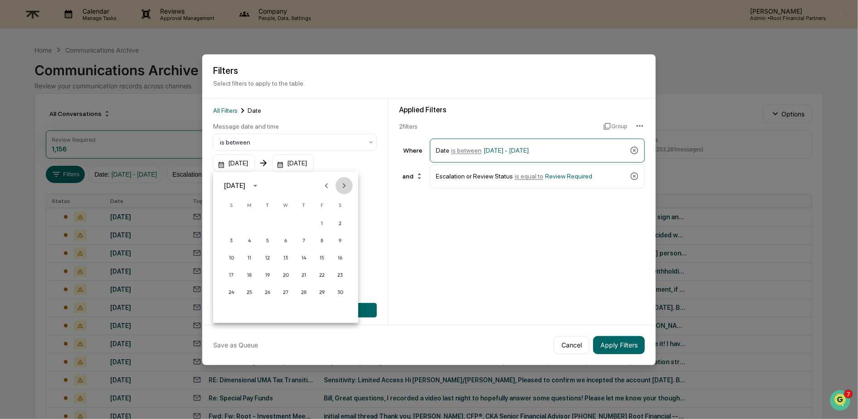
click at [344, 185] on icon "Next month" at bounding box center [344, 185] width 3 height 5
click at [340, 182] on icon "Next month" at bounding box center [344, 186] width 10 height 10
click at [340, 183] on icon "Next month" at bounding box center [344, 186] width 10 height 10
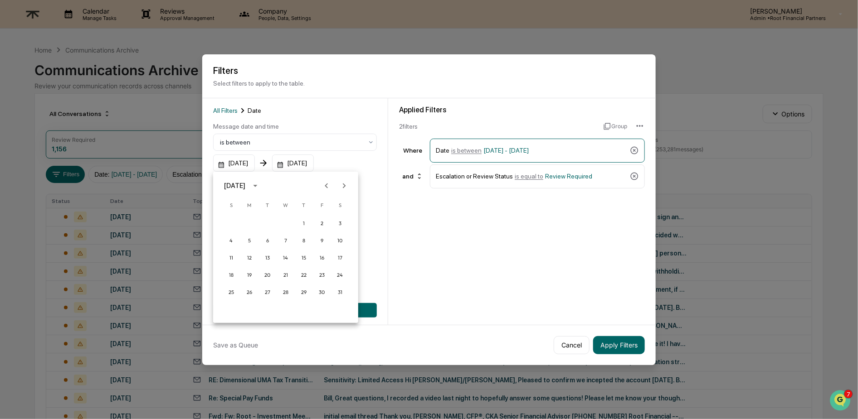
click at [340, 183] on icon "Next month" at bounding box center [344, 186] width 10 height 10
click at [340, 184] on icon "Next month" at bounding box center [344, 186] width 10 height 10
click at [268, 219] on button "1" at bounding box center [267, 223] width 16 height 16
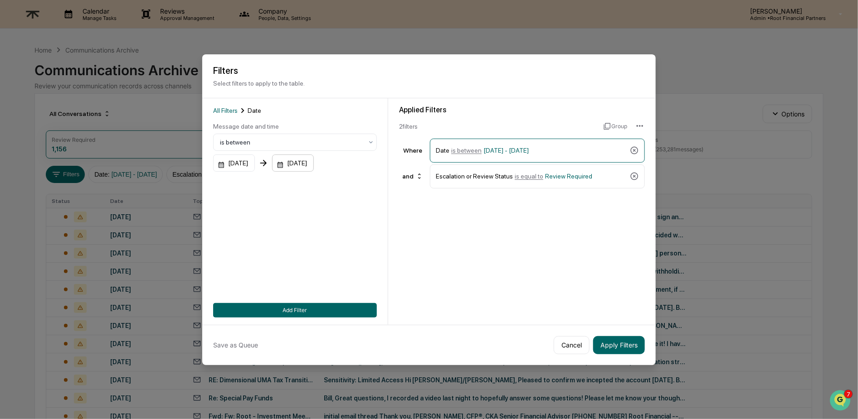
click at [255, 165] on div "12/31/2025" at bounding box center [234, 163] width 42 height 17
click at [398, 185] on icon "Previous month" at bounding box center [399, 185] width 3 height 5
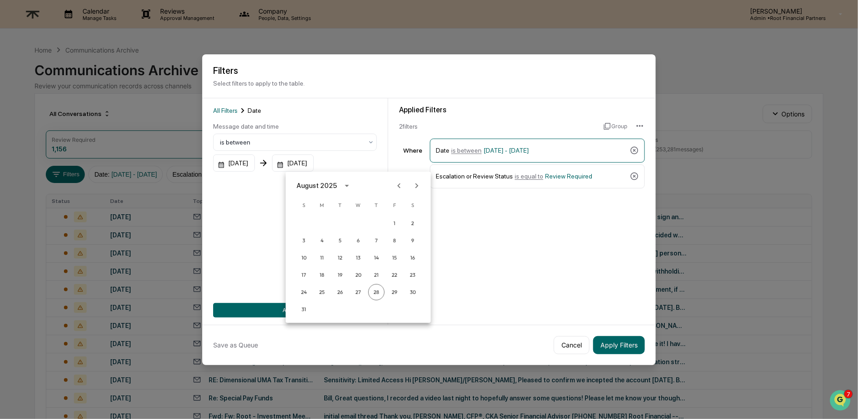
click at [398, 185] on icon "Previous month" at bounding box center [399, 185] width 3 height 5
click at [378, 291] on button "31" at bounding box center [376, 292] width 16 height 16
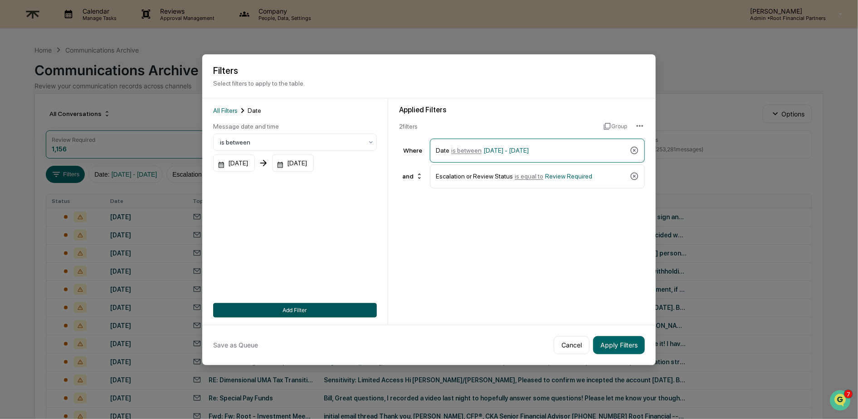
click at [284, 306] on button "Add Filter" at bounding box center [295, 310] width 164 height 15
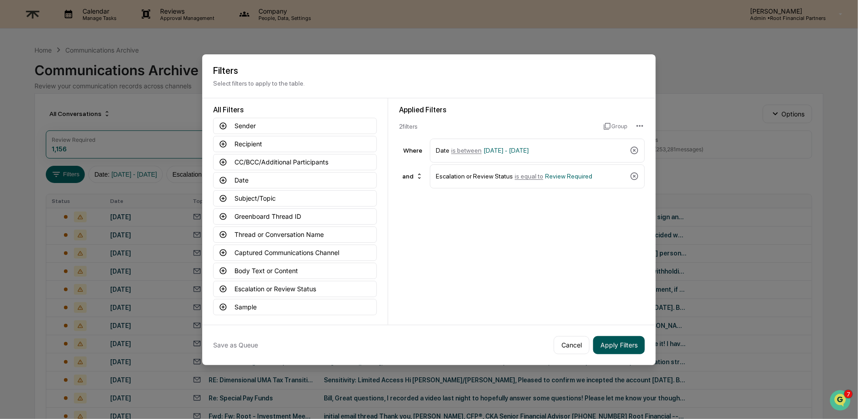
click at [620, 344] on button "Apply Filters" at bounding box center [619, 345] width 52 height 18
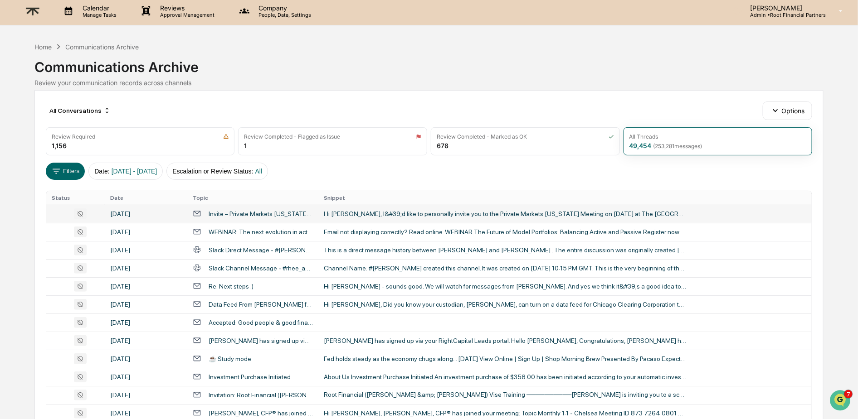
scroll to position [29, 0]
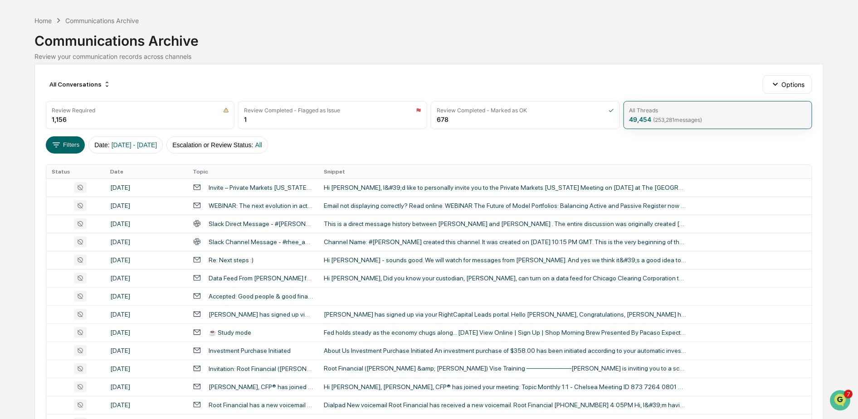
click at [692, 112] on div "All Threads" at bounding box center [717, 110] width 177 height 7
click at [725, 116] on div "All Threads 49,454 ( 253,281 messages)" at bounding box center [717, 115] width 189 height 28
click at [66, 144] on button "Filters" at bounding box center [65, 144] width 39 height 17
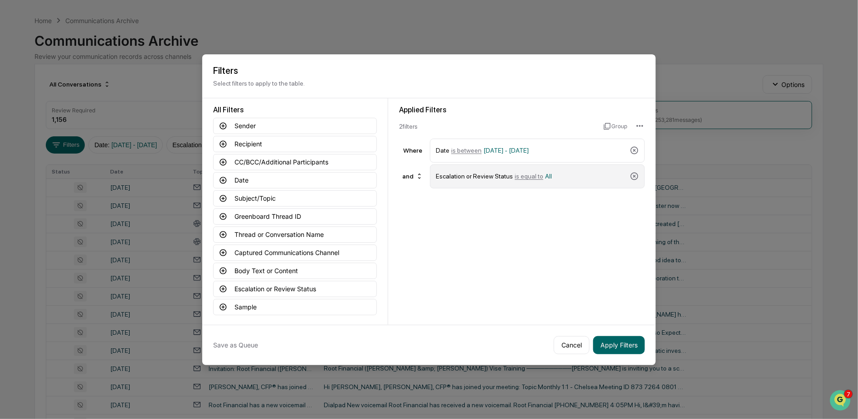
click at [533, 175] on span "is equal to" at bounding box center [529, 176] width 29 height 7
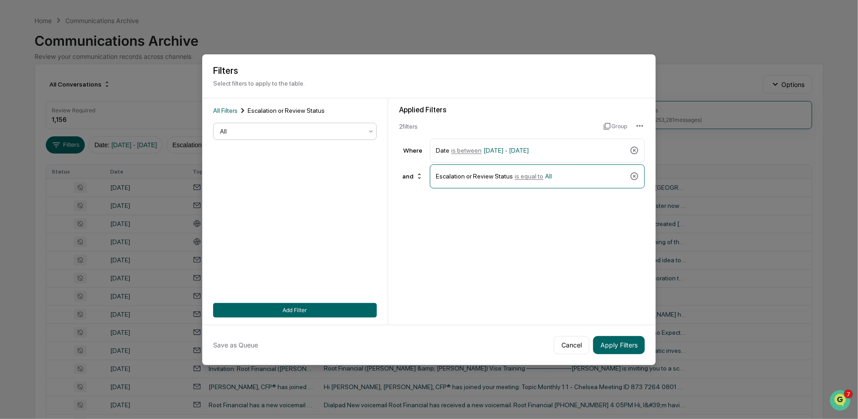
click at [272, 132] on div at bounding box center [291, 131] width 143 height 9
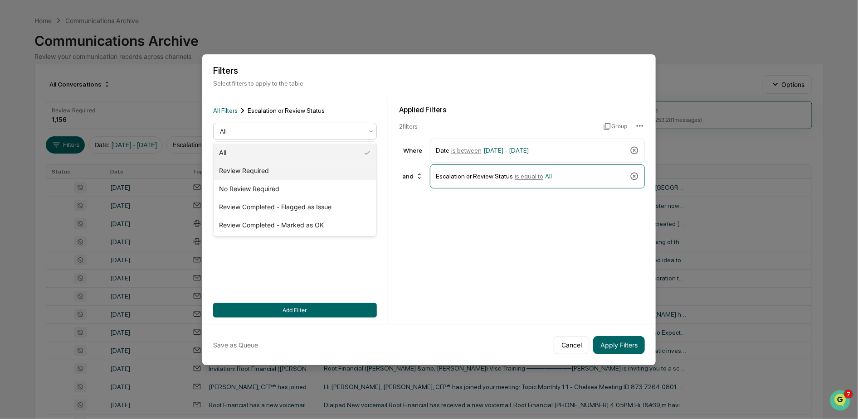
click at [324, 168] on div "Review Required" at bounding box center [295, 171] width 163 height 18
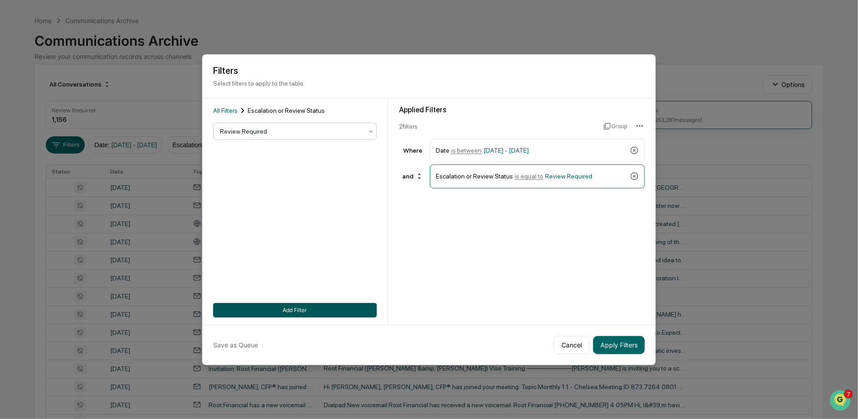
click at [305, 312] on button "Add Filter" at bounding box center [295, 310] width 164 height 15
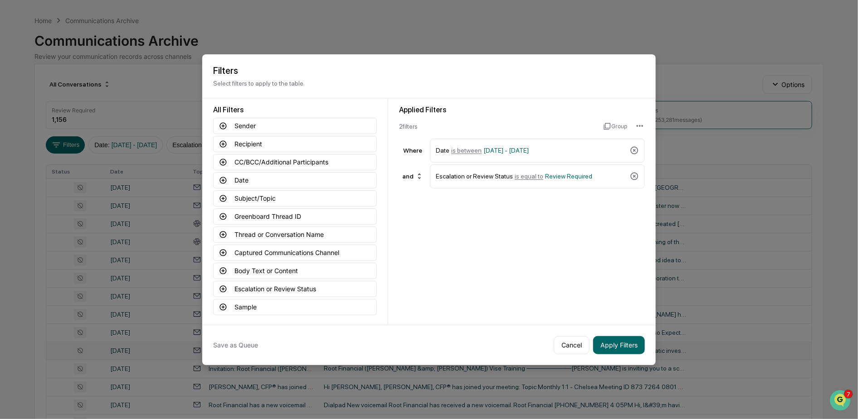
click at [620, 342] on button "Apply Filters" at bounding box center [619, 345] width 52 height 18
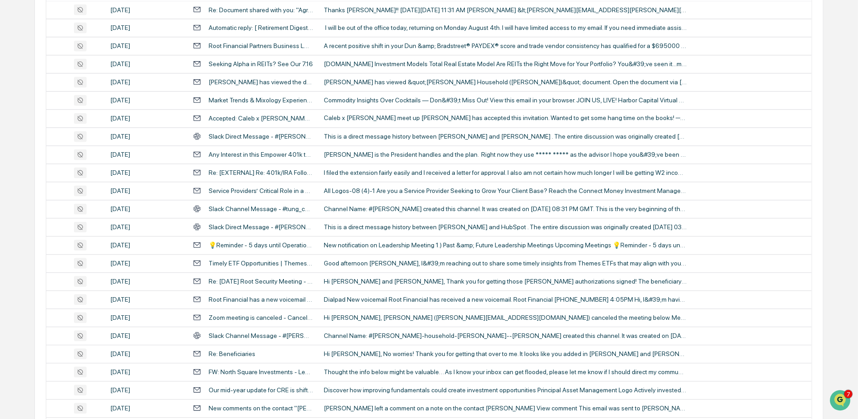
scroll to position [0, 0]
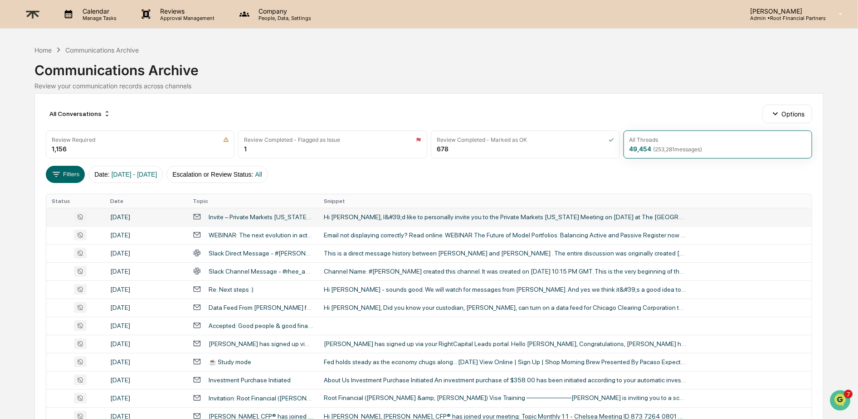
click at [446, 214] on div "Hi Jonathan, I&#39;d like to personally invite you to the Private Markets Calif…" at bounding box center [505, 217] width 363 height 7
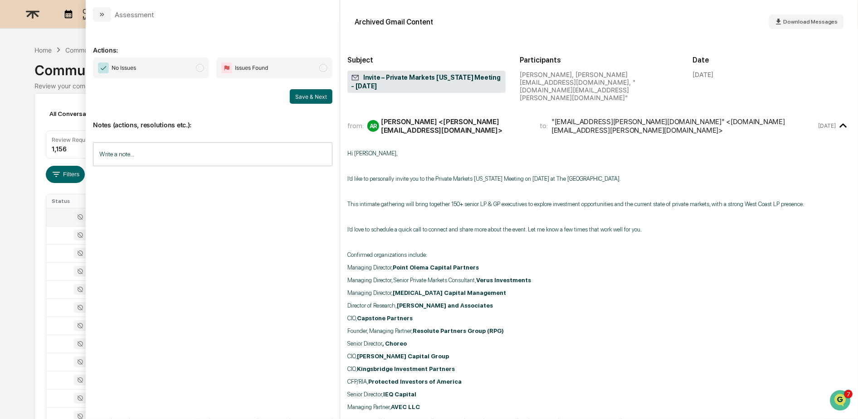
click at [143, 70] on span "No Issues" at bounding box center [151, 68] width 116 height 21
click at [311, 97] on button "Save & Next" at bounding box center [311, 96] width 43 height 15
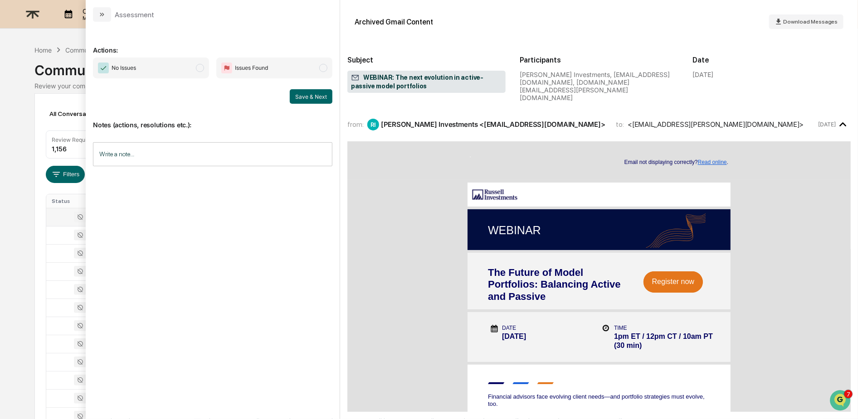
click at [170, 67] on span "No Issues" at bounding box center [151, 68] width 116 height 21
click at [315, 95] on button "Save & Next" at bounding box center [311, 96] width 43 height 15
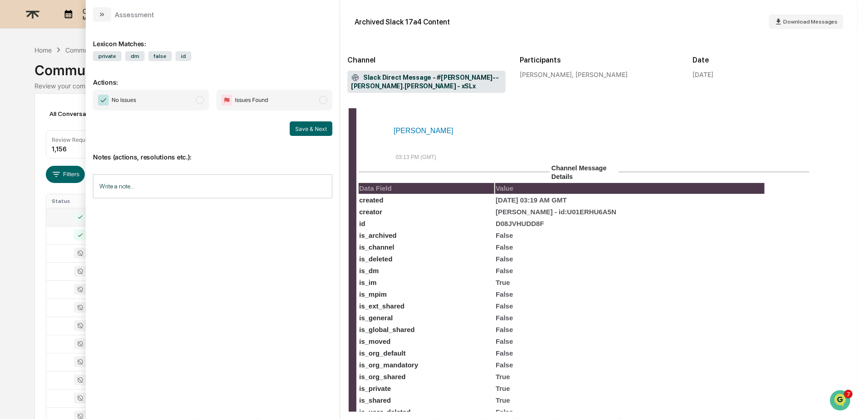
scroll to position [964, 0]
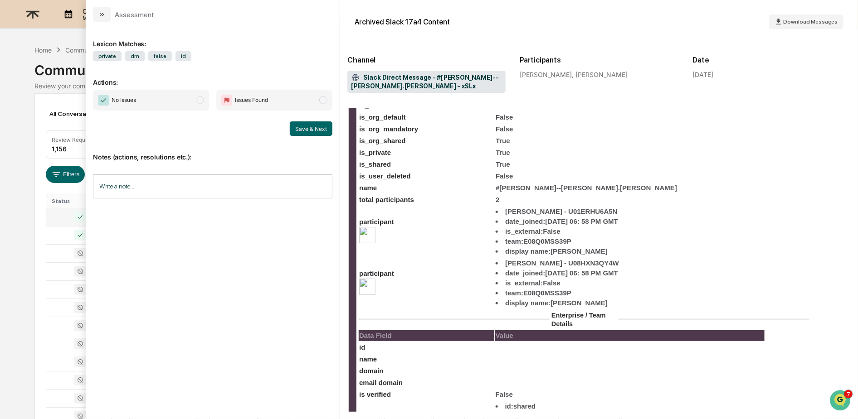
click at [141, 98] on span "No Issues" at bounding box center [151, 100] width 116 height 21
click at [322, 128] on button "Save & Next" at bounding box center [311, 128] width 43 height 15
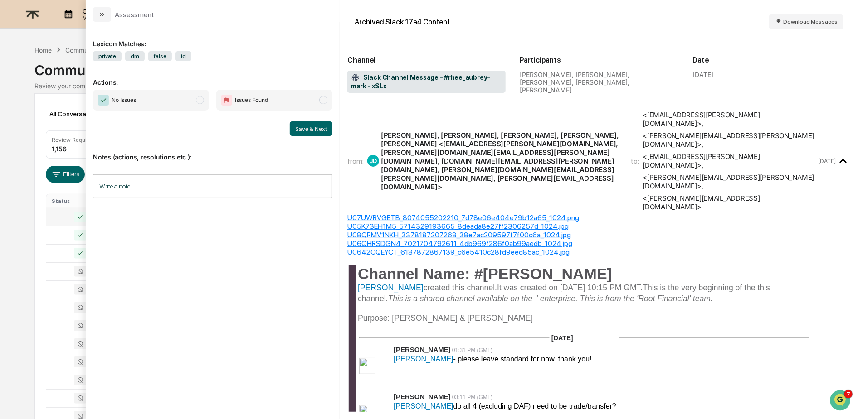
click at [184, 97] on span "No Issues" at bounding box center [151, 100] width 116 height 21
drag, startPoint x: 300, startPoint y: 116, endPoint x: 310, endPoint y: 126, distance: 14.4
click at [306, 122] on div "No Issues Issues Found Save & Next" at bounding box center [212, 113] width 239 height 46
click at [310, 126] on button "Save & Next" at bounding box center [311, 128] width 43 height 15
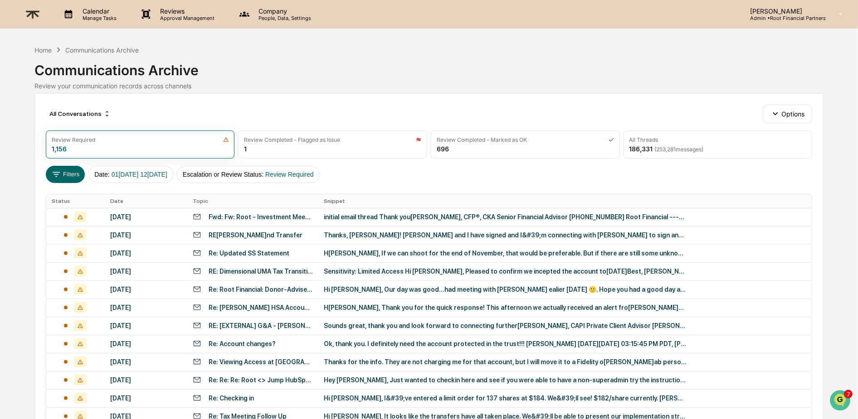
click at [116, 203] on th "Date" at bounding box center [146, 201] width 83 height 14
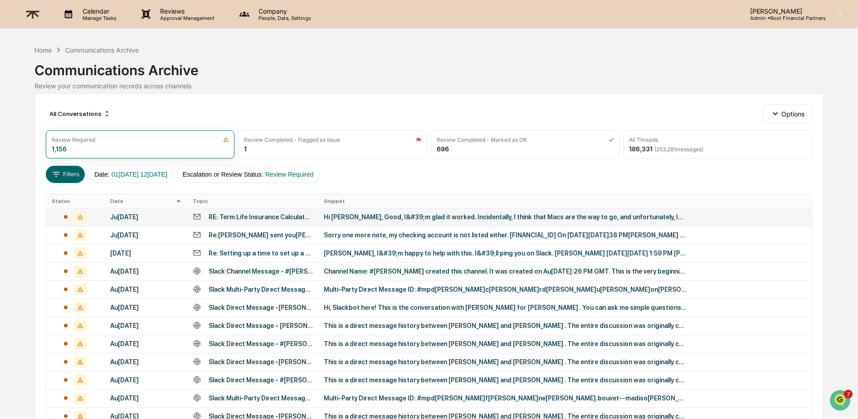
click at [359, 213] on td "Hi [PERSON_NAME], Good, I&#39;m glad it worked. Incidentally, I think that Macs…" at bounding box center [564, 217] width 493 height 18
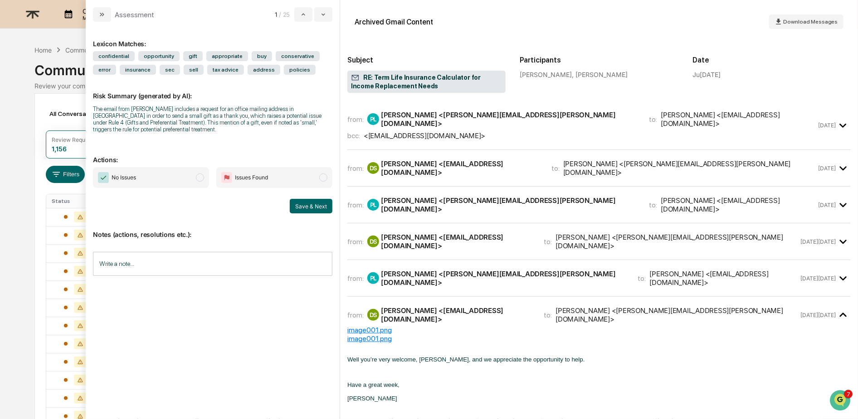
click at [499, 270] on div "[PERSON_NAME] <[PERSON_NAME][EMAIL_ADDRESS][PERSON_NAME][DOMAIN_NAME]>" at bounding box center [504, 278] width 246 height 17
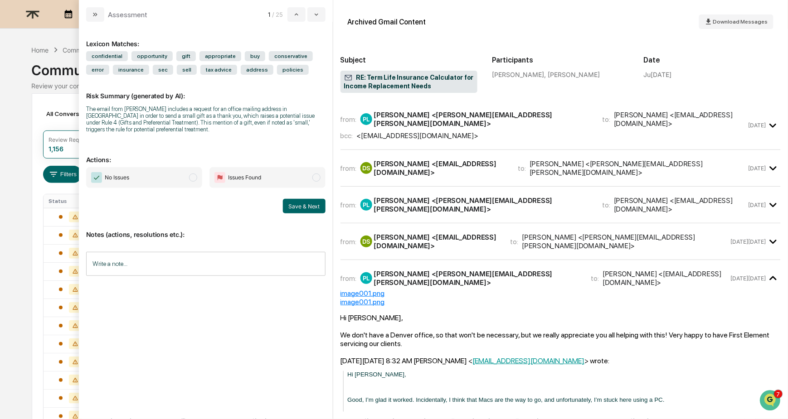
click at [494, 233] on div "[PERSON_NAME] <[EMAIL_ADDRESS][DOMAIN_NAME]>" at bounding box center [437, 241] width 126 height 17
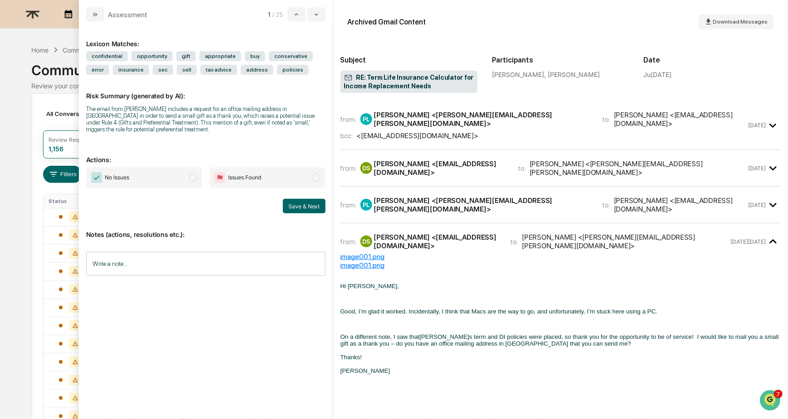
click at [180, 180] on span "No Issues" at bounding box center [144, 177] width 116 height 21
click at [299, 205] on button "Save & Next" at bounding box center [304, 206] width 43 height 15
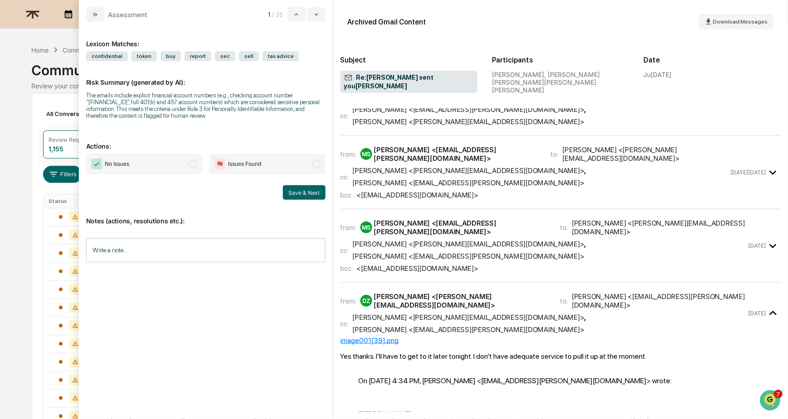
scroll to position [165, 0]
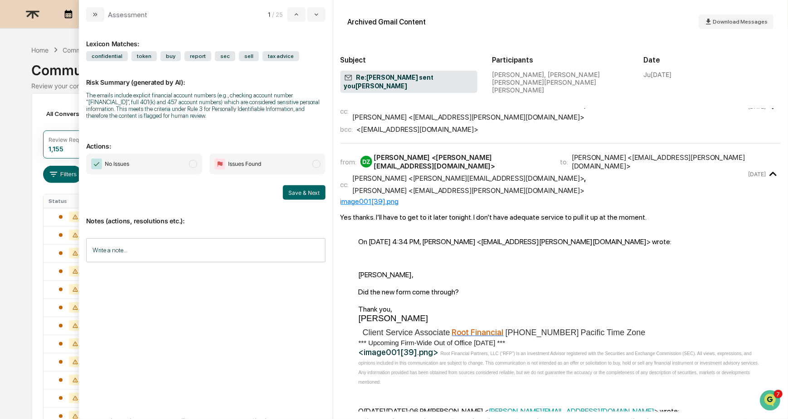
click at [148, 164] on span "No Issues" at bounding box center [144, 164] width 116 height 21
click at [309, 186] on button "Save & Next" at bounding box center [304, 192] width 43 height 15
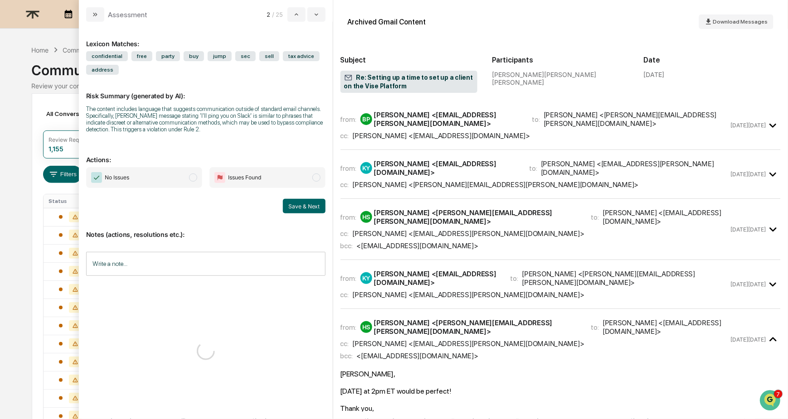
click at [176, 176] on span "No Issues" at bounding box center [144, 177] width 116 height 21
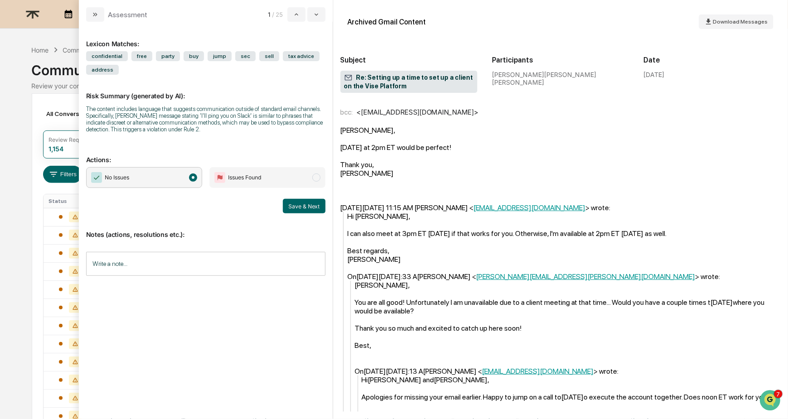
click at [216, 258] on input "Write a note..." at bounding box center [205, 264] width 239 height 24
click at [301, 331] on div "Trigger" at bounding box center [205, 327] width 239 height 9
click at [302, 337] on button "Save" at bounding box center [313, 338] width 24 height 15
click at [310, 204] on button "Save & Next" at bounding box center [304, 206] width 43 height 15
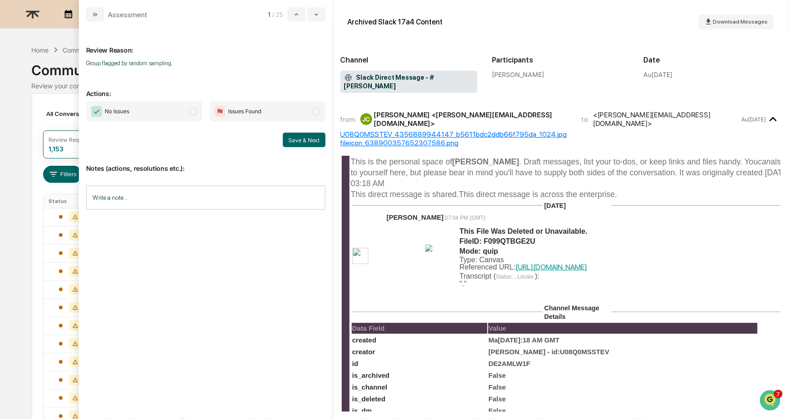
drag, startPoint x: 183, startPoint y: 103, endPoint x: 189, endPoint y: 106, distance: 6.7
click at [183, 104] on span "No Issues" at bounding box center [144, 111] width 116 height 21
click at [307, 135] on button "Save & Next" at bounding box center [304, 140] width 43 height 15
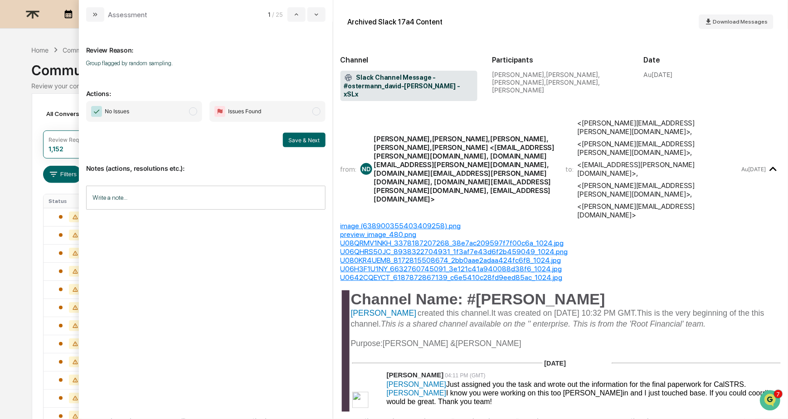
click at [177, 117] on span "No Issues" at bounding box center [144, 111] width 116 height 21
click at [301, 136] on button "Save & Next" at bounding box center [304, 140] width 43 height 15
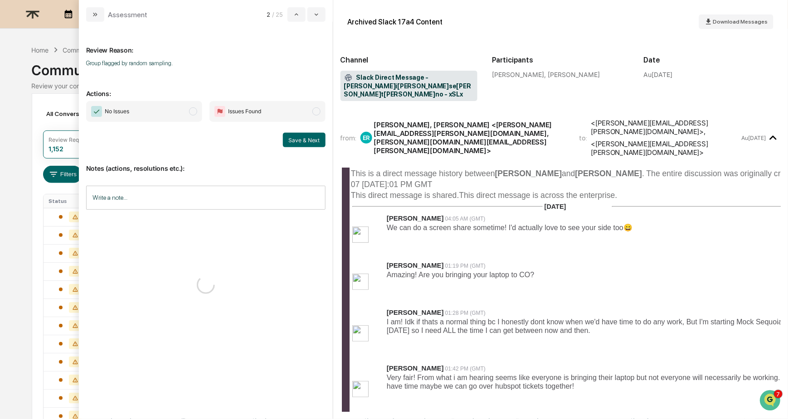
click at [189, 109] on span "modal" at bounding box center [193, 111] width 8 height 8
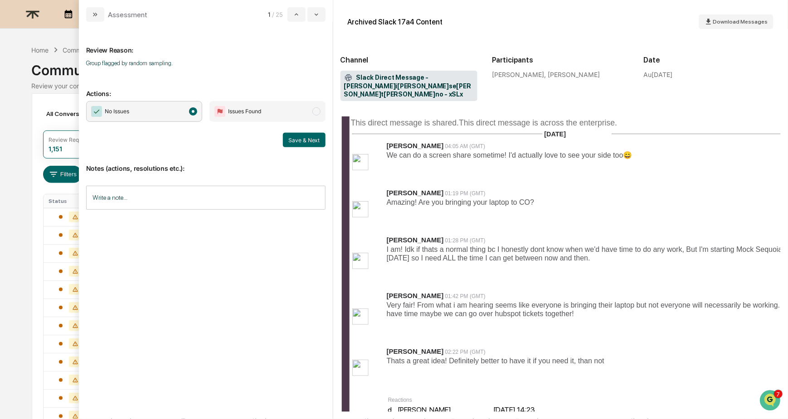
scroll to position [92, 0]
click at [315, 142] on button "Save & Next" at bounding box center [304, 140] width 43 height 15
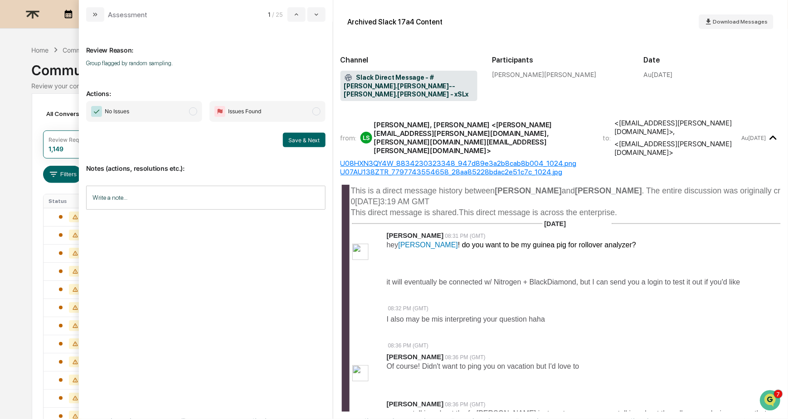
click at [182, 112] on span "No Issues" at bounding box center [144, 111] width 116 height 21
click at [303, 139] on button "Save & Next" at bounding box center [304, 140] width 43 height 15
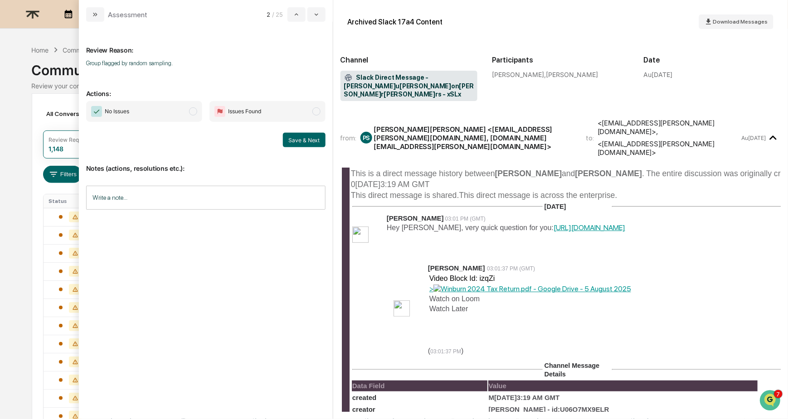
click at [172, 106] on span "No Issues" at bounding box center [144, 111] width 116 height 21
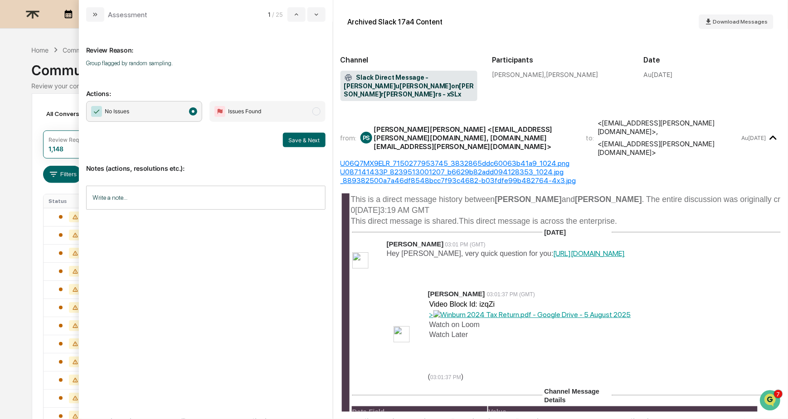
click at [291, 132] on div "No Issues Issues Found Save & Next" at bounding box center [205, 124] width 239 height 46
click at [293, 141] on button "Save & Next" at bounding box center [304, 140] width 43 height 15
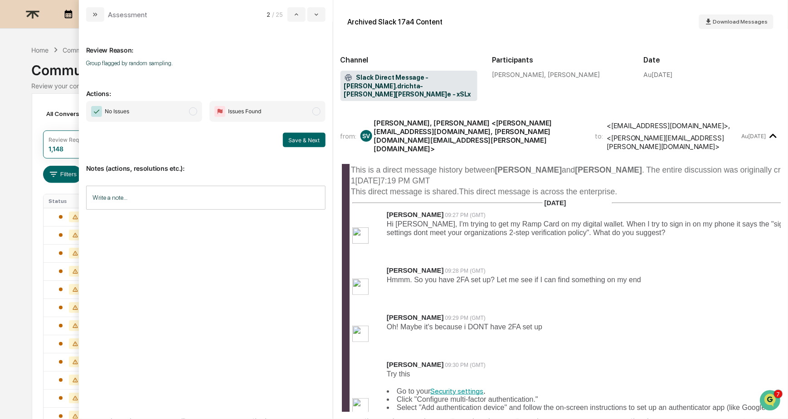
click at [169, 113] on span "No Issues" at bounding box center [144, 111] width 116 height 21
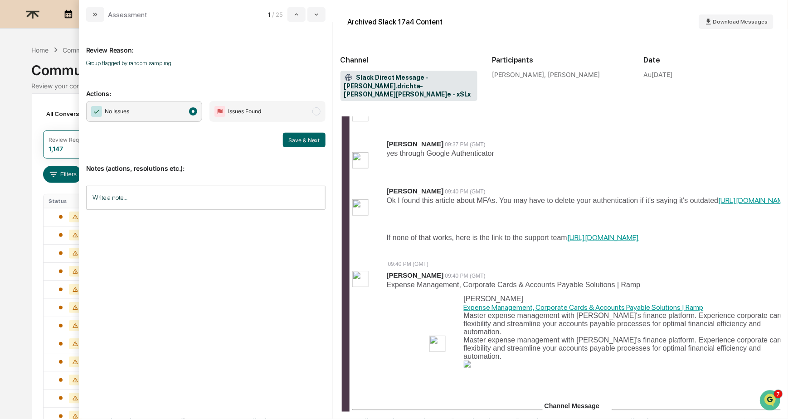
scroll to position [612, 0]
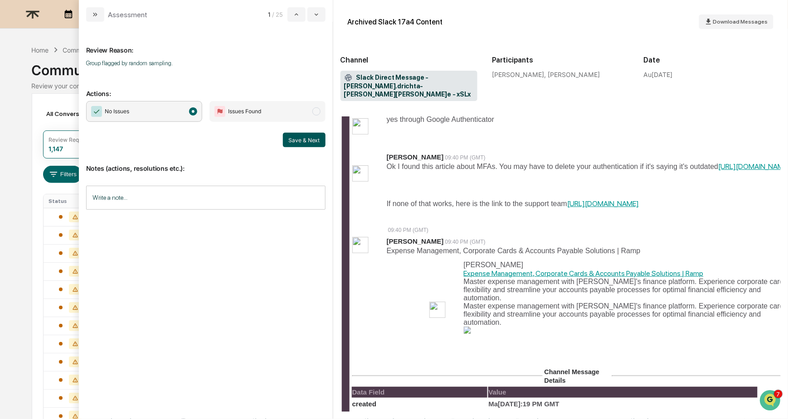
click at [309, 146] on button "Save & Next" at bounding box center [304, 140] width 43 height 15
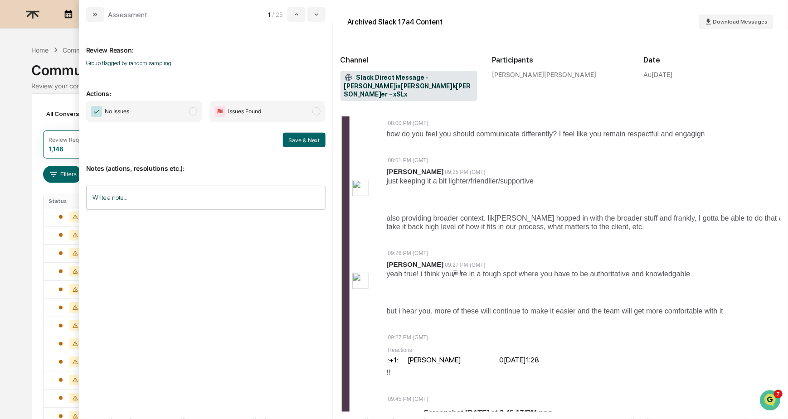
scroll to position [578, 0]
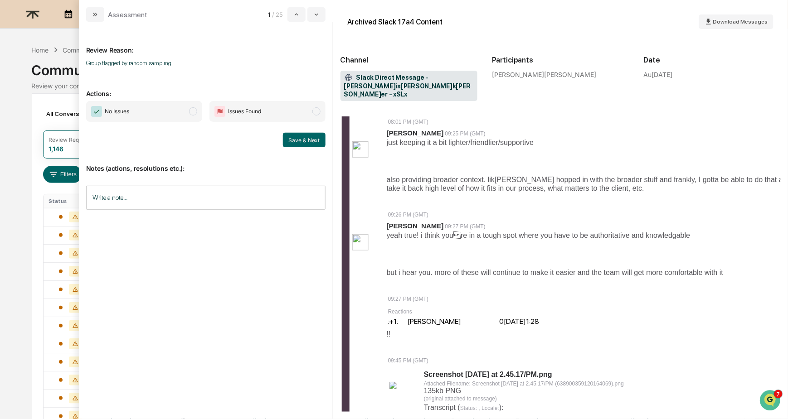
click at [190, 116] on span "No Issues" at bounding box center [144, 111] width 116 height 21
click at [303, 141] on button "Save & Next" at bounding box center [304, 140] width 43 height 15
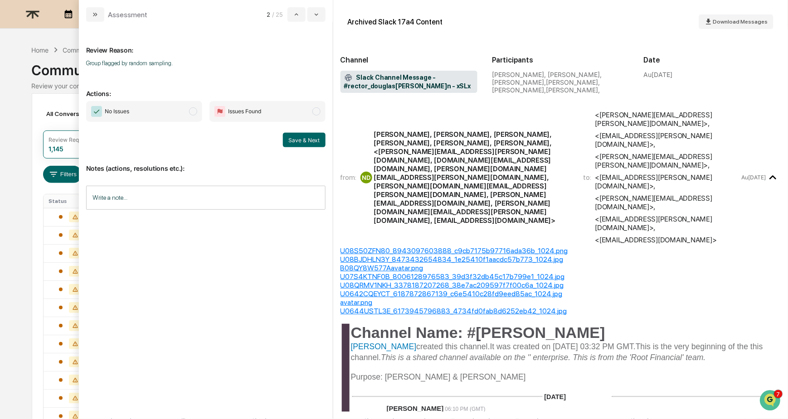
click at [189, 111] on span "modal" at bounding box center [193, 111] width 8 height 8
click at [303, 138] on button "Save & Next" at bounding box center [304, 140] width 43 height 15
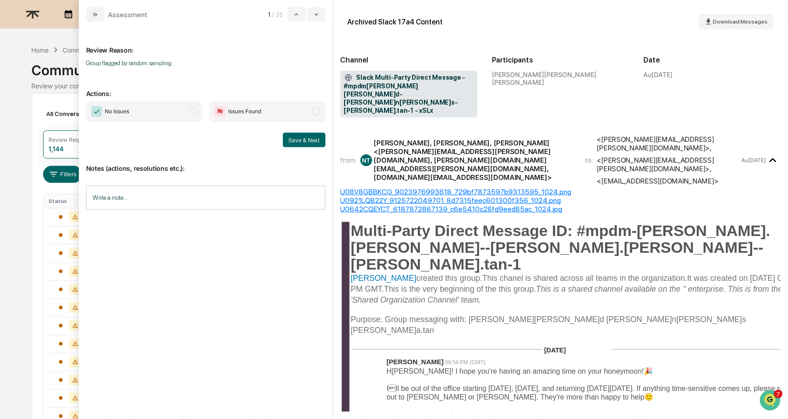
click at [184, 111] on span "No Issues" at bounding box center [144, 111] width 116 height 21
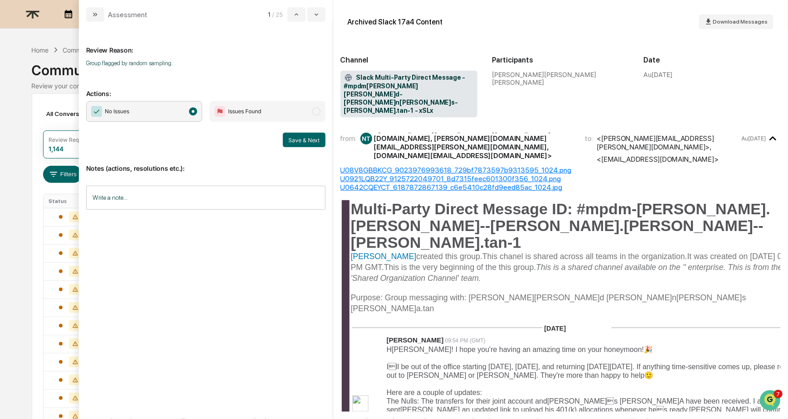
scroll to position [32, 0]
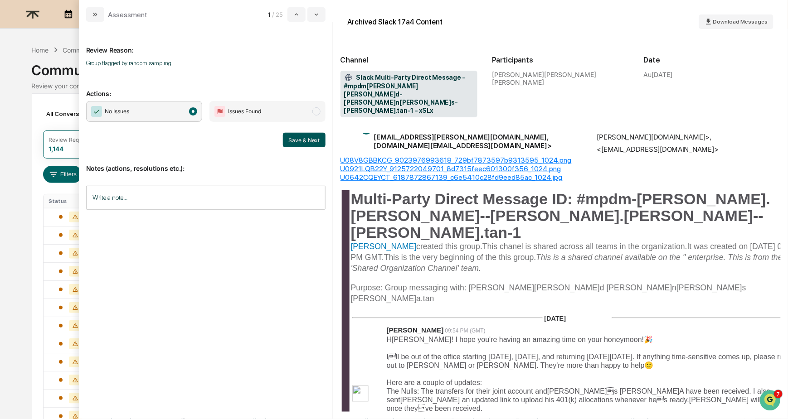
click at [308, 138] on button "Save & Next" at bounding box center [304, 140] width 43 height 15
